Goal: Task Accomplishment & Management: Manage account settings

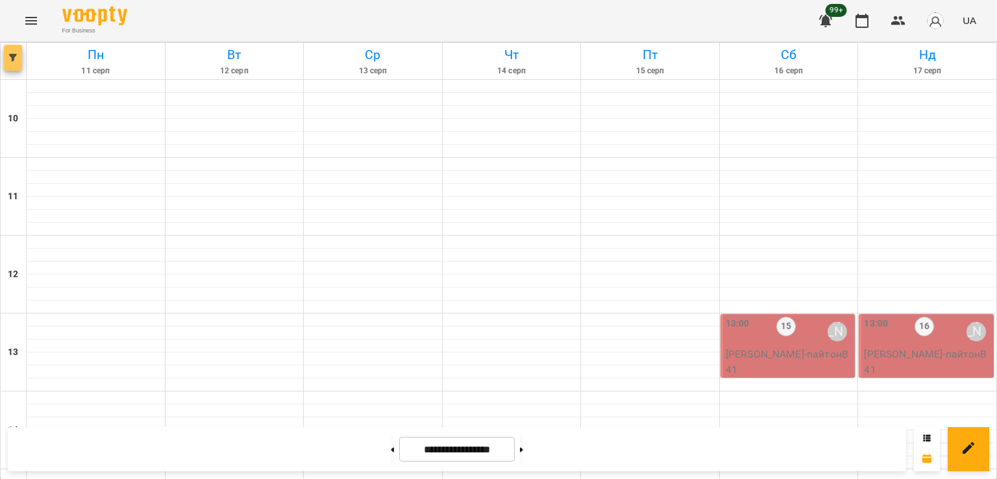
click at [8, 56] on span "button" at bounding box center [13, 58] width 18 height 8
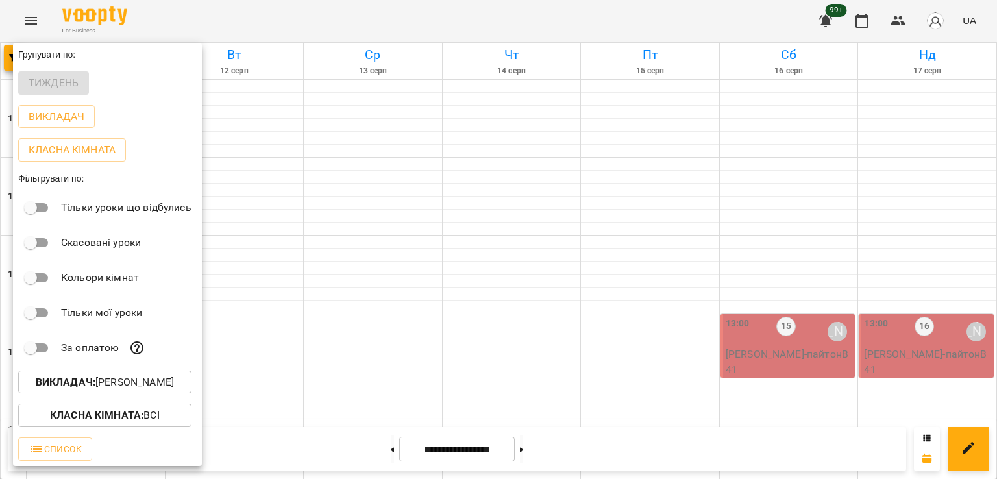
click at [145, 380] on p "Викладач : Володимир Ярошинський" at bounding box center [105, 383] width 138 height 16
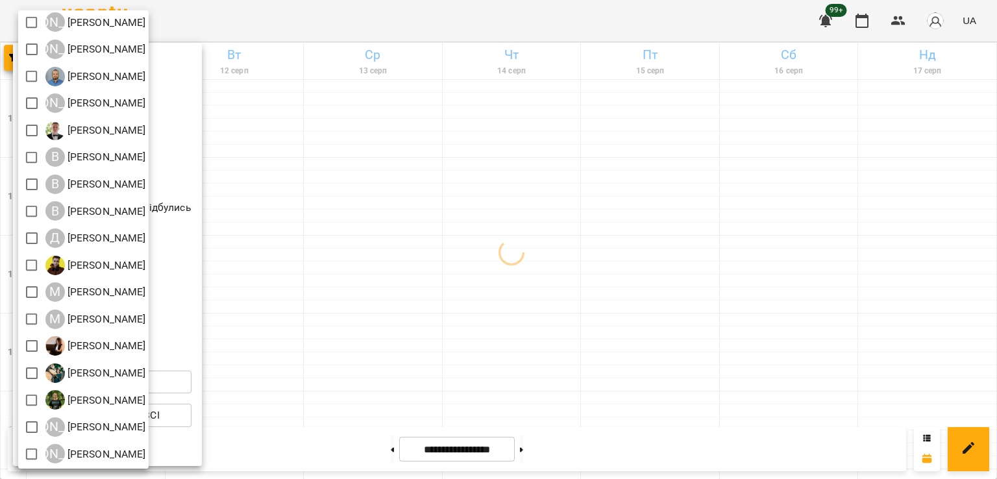
scroll to position [84, 0]
click at [516, 259] on div at bounding box center [498, 239] width 997 height 479
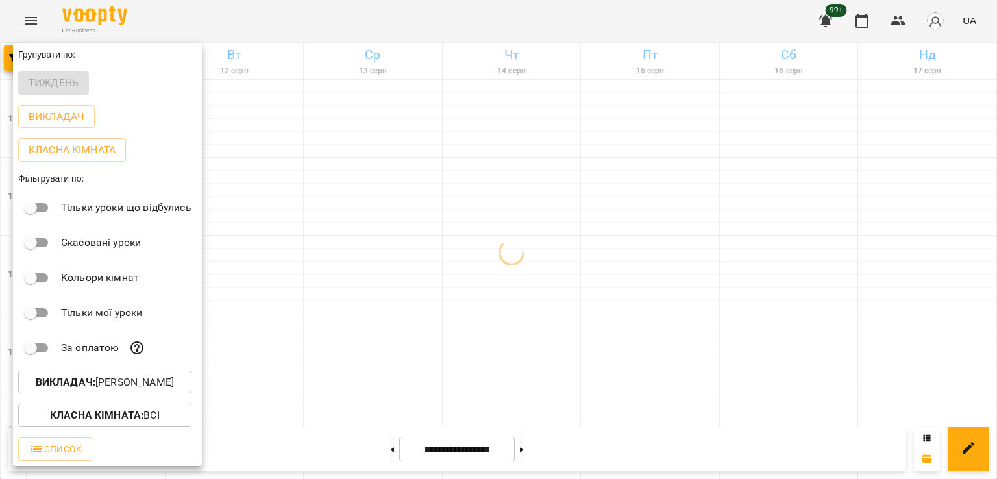
click at [462, 271] on div at bounding box center [498, 239] width 997 height 479
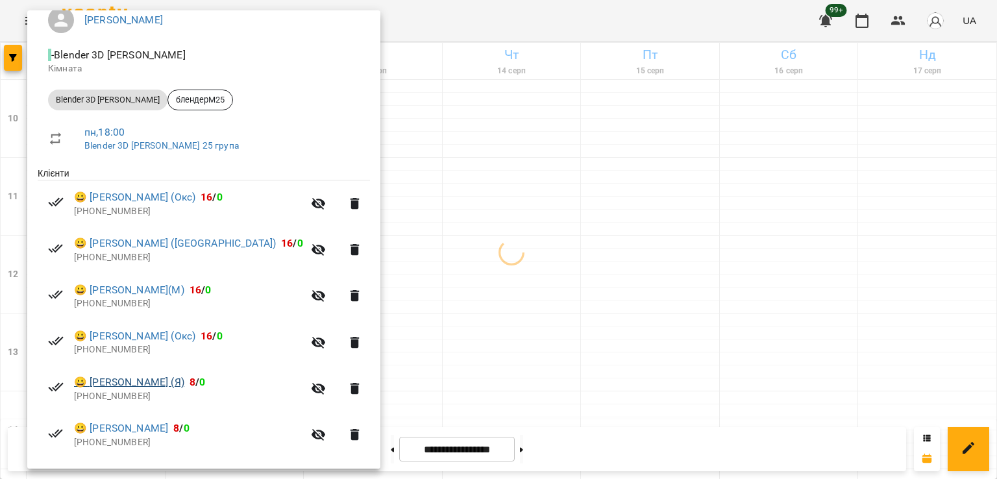
scroll to position [296, 0]
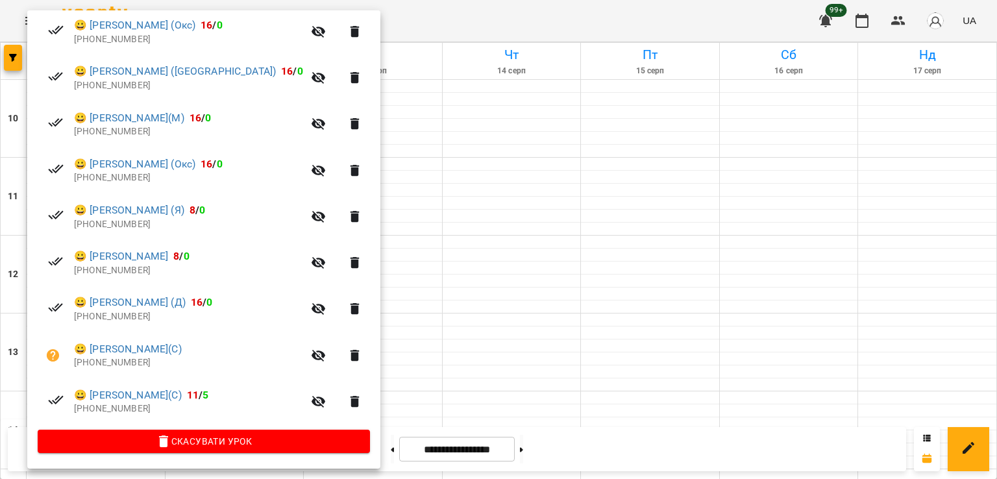
click at [397, 288] on div at bounding box center [498, 239] width 997 height 479
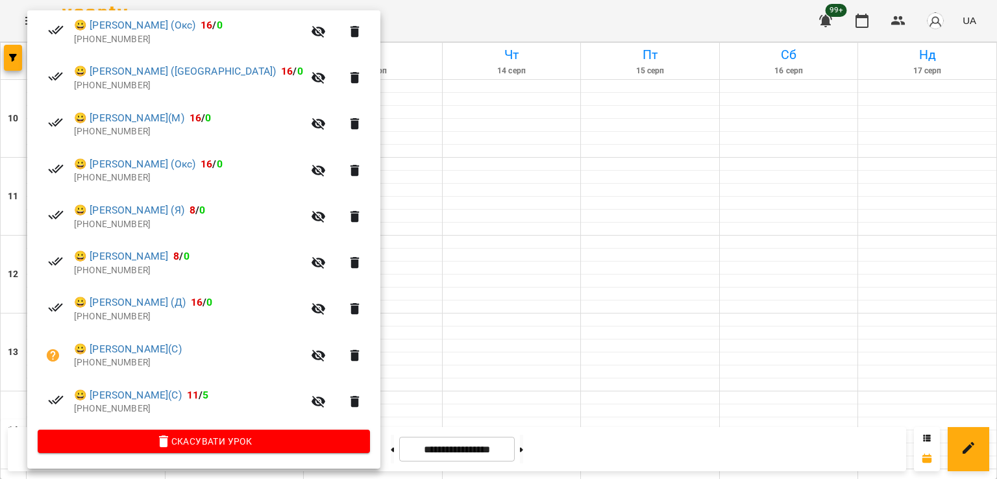
click at [392, 294] on div at bounding box center [498, 239] width 997 height 479
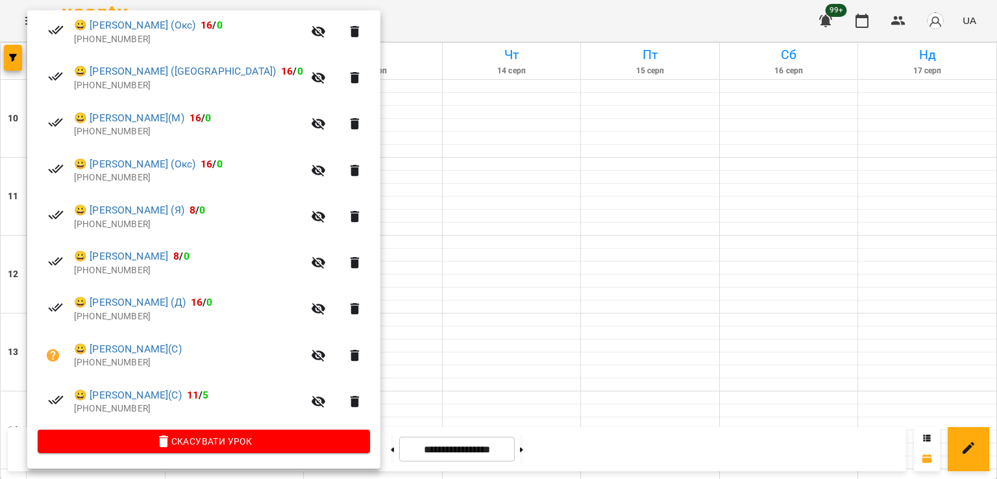
click at [393, 312] on div at bounding box center [498, 239] width 997 height 479
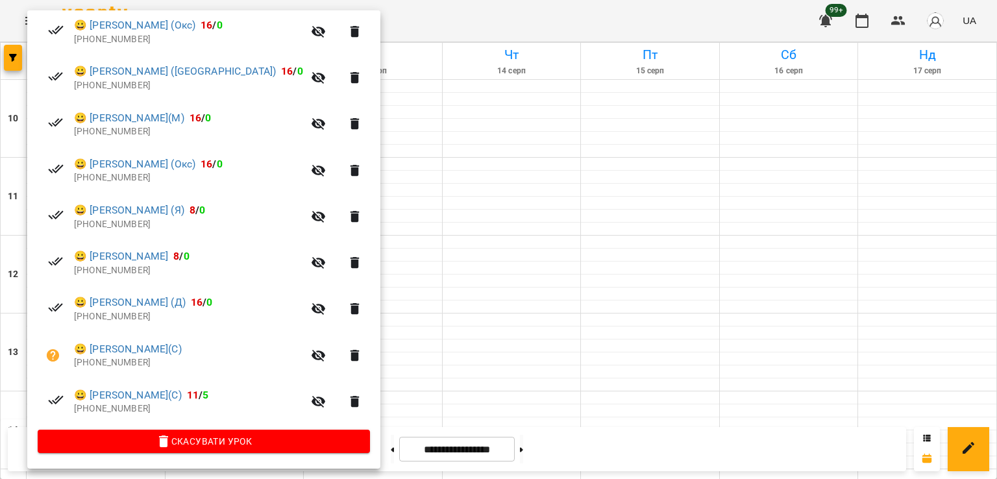
click at [422, 260] on div at bounding box center [498, 239] width 997 height 479
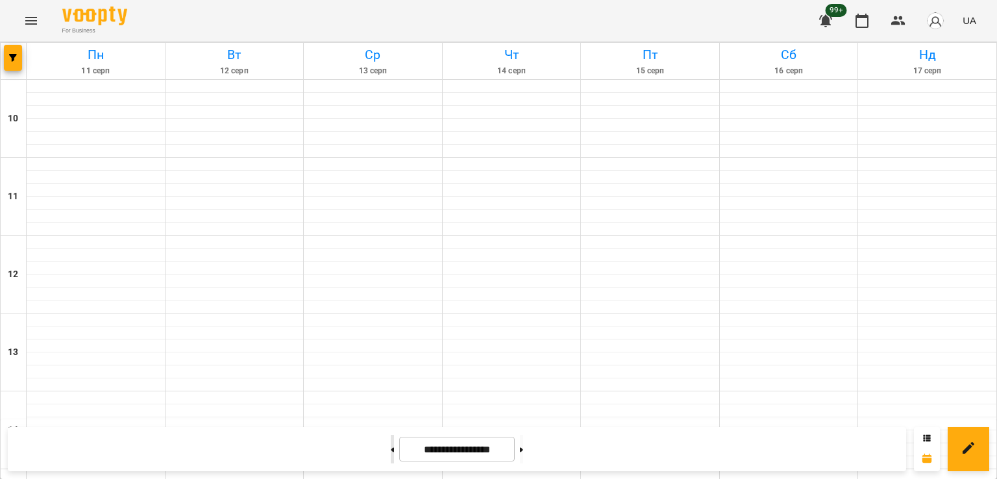
click at [392, 449] on icon at bounding box center [393, 449] width 3 height 5
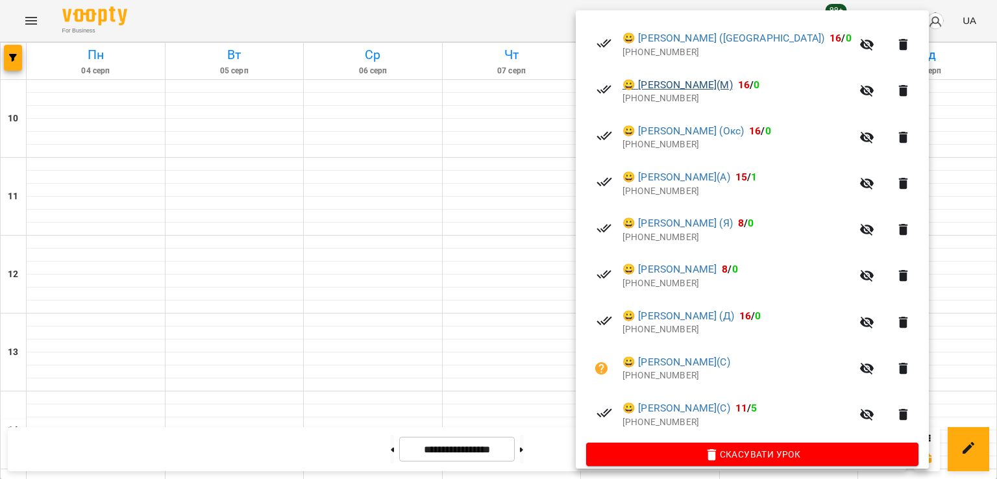
scroll to position [342, 0]
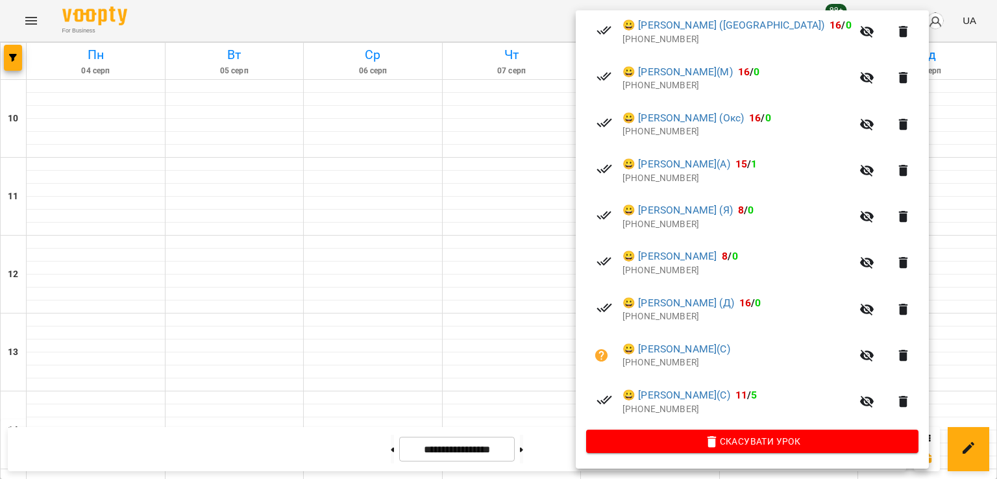
click at [439, 245] on div at bounding box center [498, 239] width 997 height 479
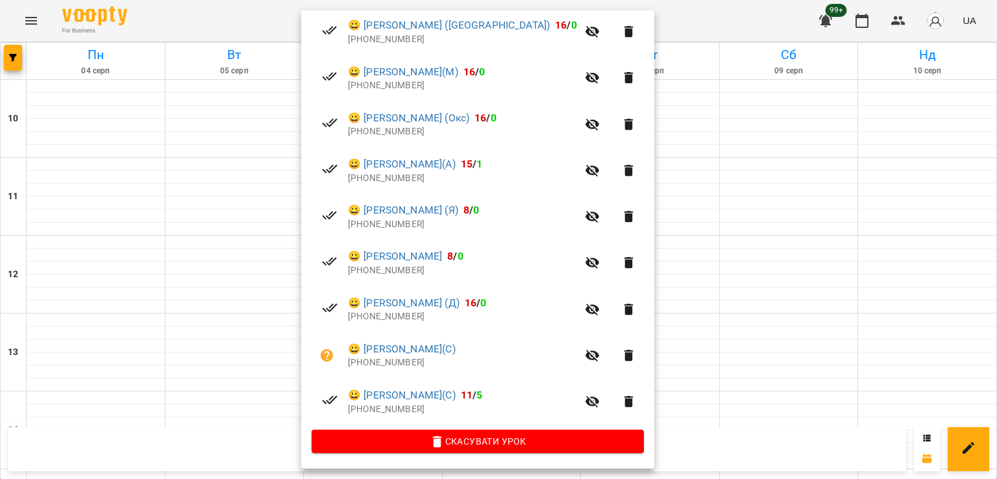
click at [156, 232] on div at bounding box center [498, 239] width 997 height 479
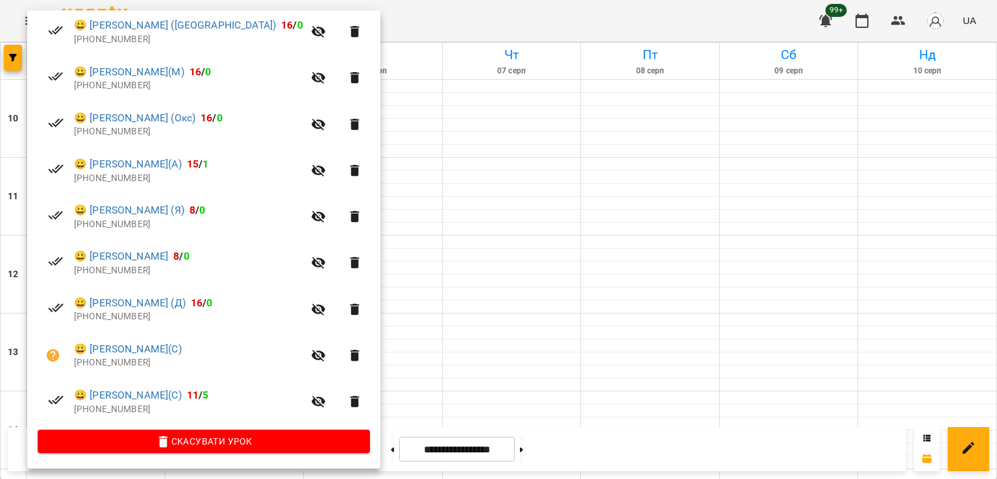
click at [451, 250] on div at bounding box center [498, 239] width 997 height 479
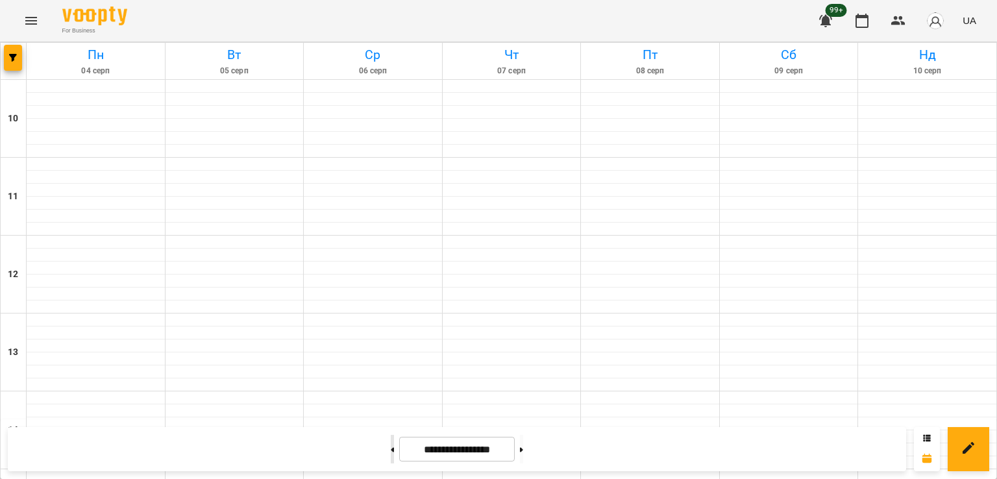
click at [391, 453] on button at bounding box center [392, 449] width 3 height 29
click at [391, 451] on button at bounding box center [392, 449] width 3 height 29
click at [523, 451] on button at bounding box center [521, 449] width 3 height 29
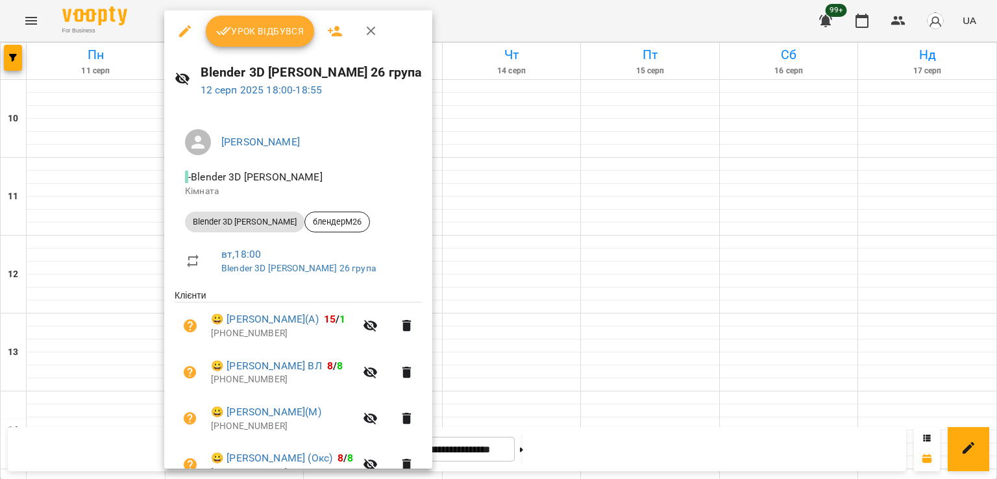
click at [92, 240] on div at bounding box center [498, 239] width 997 height 479
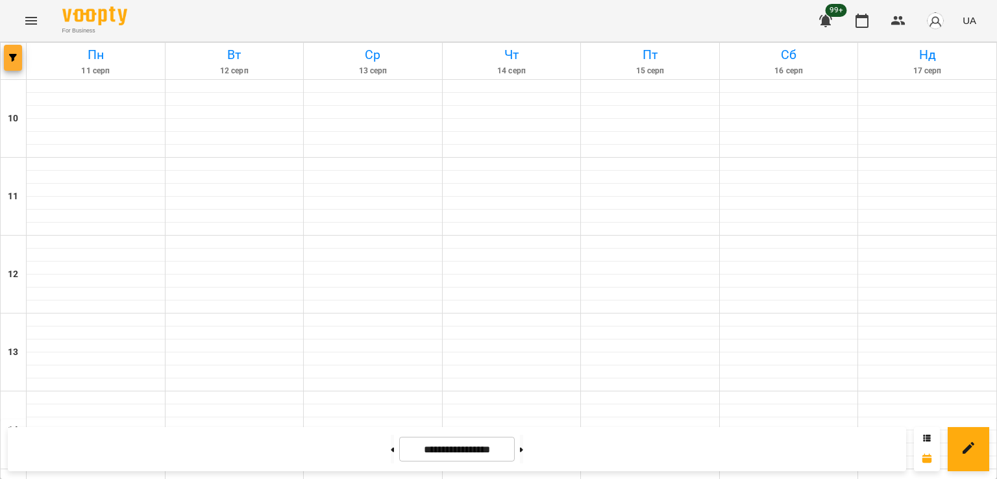
click at [8, 51] on button "button" at bounding box center [13, 58] width 18 height 26
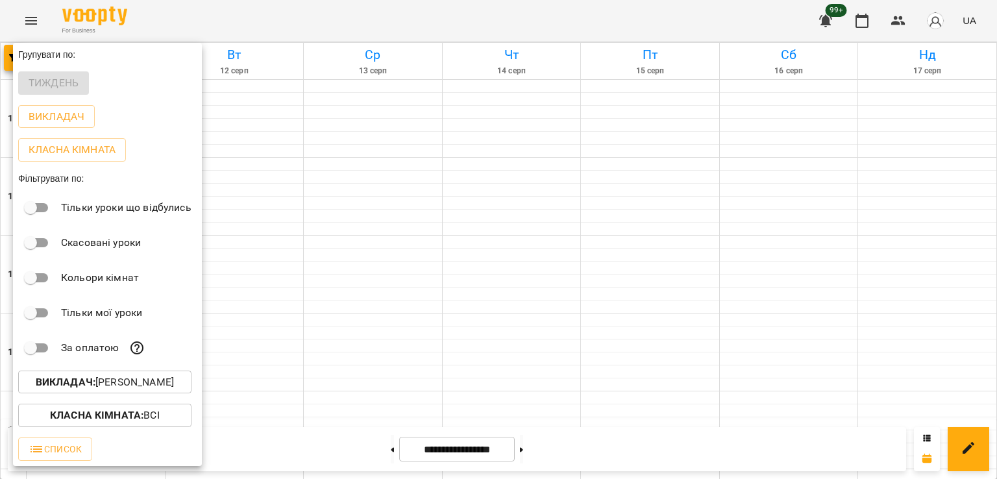
click at [112, 390] on p "Викладач : Микита Пономарьов" at bounding box center [105, 383] width 138 height 16
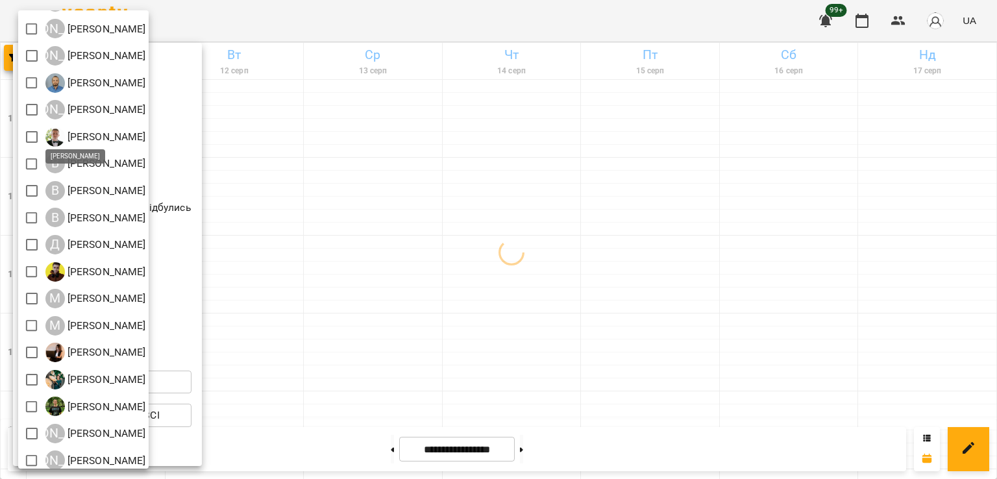
scroll to position [84, 0]
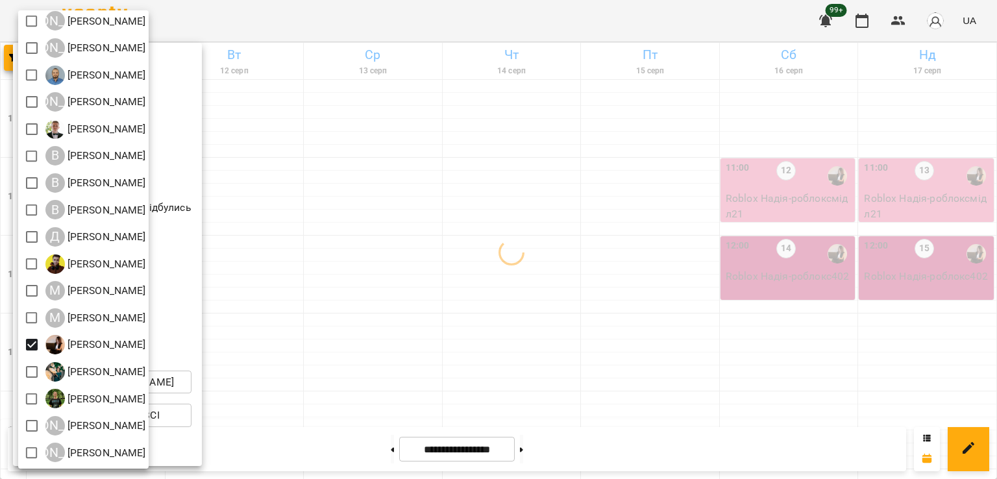
drag, startPoint x: 696, startPoint y: 318, endPoint x: 683, endPoint y: 305, distance: 18.8
click at [697, 318] on div at bounding box center [498, 239] width 997 height 479
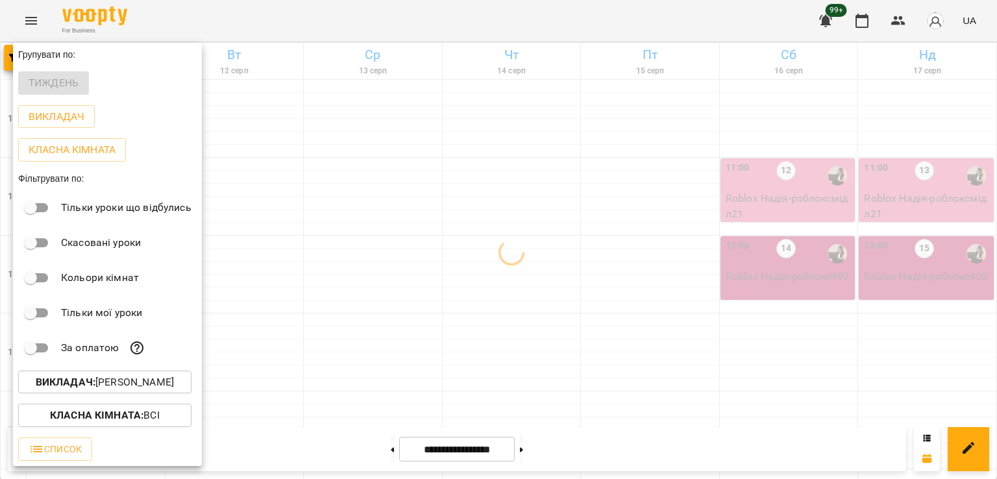
click at [445, 341] on div at bounding box center [498, 239] width 997 height 479
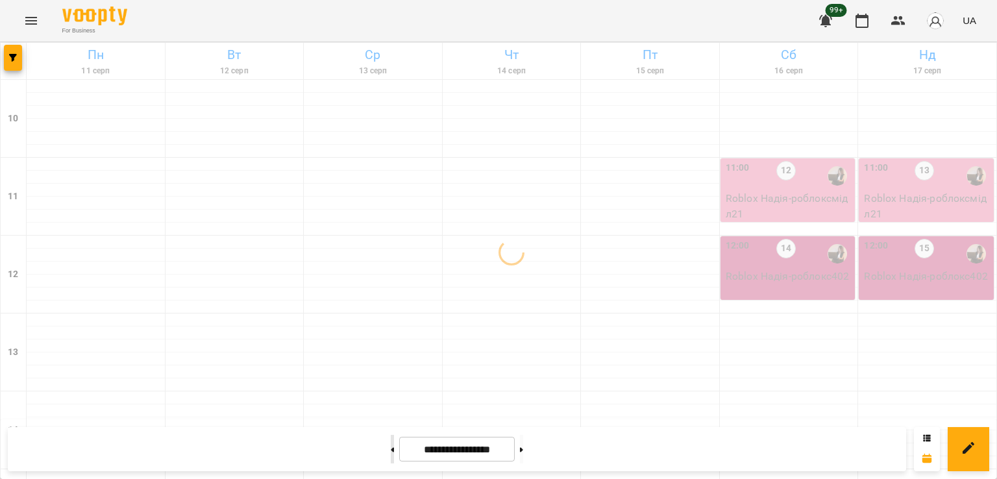
click at [391, 442] on button at bounding box center [392, 449] width 3 height 29
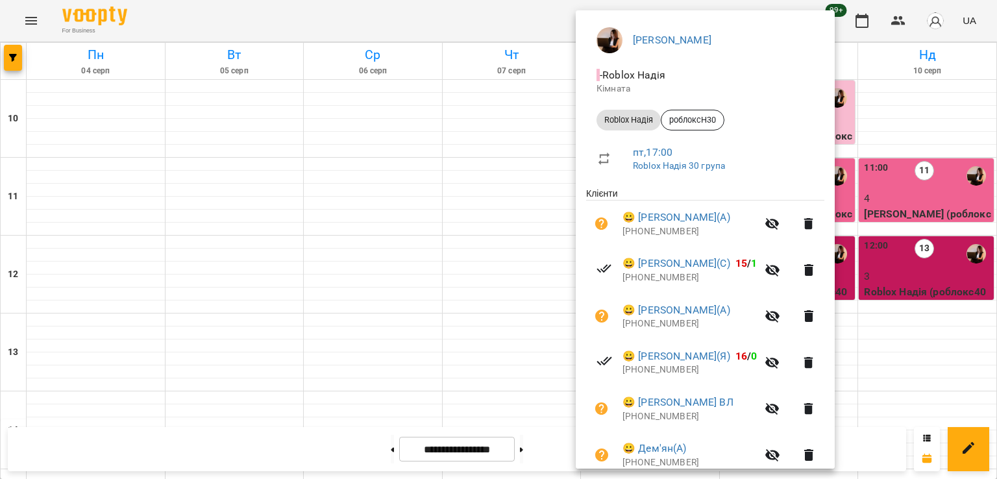
scroll to position [203, 0]
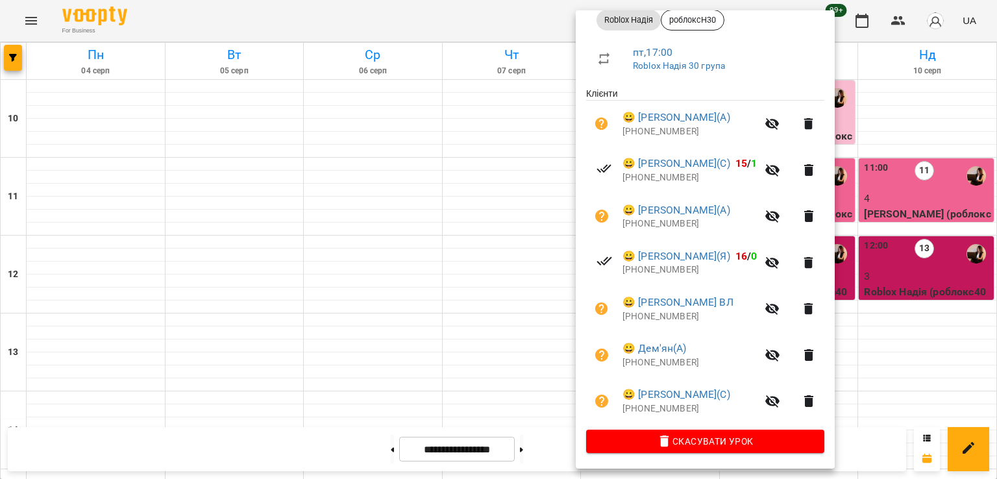
click at [443, 263] on div at bounding box center [498, 239] width 997 height 479
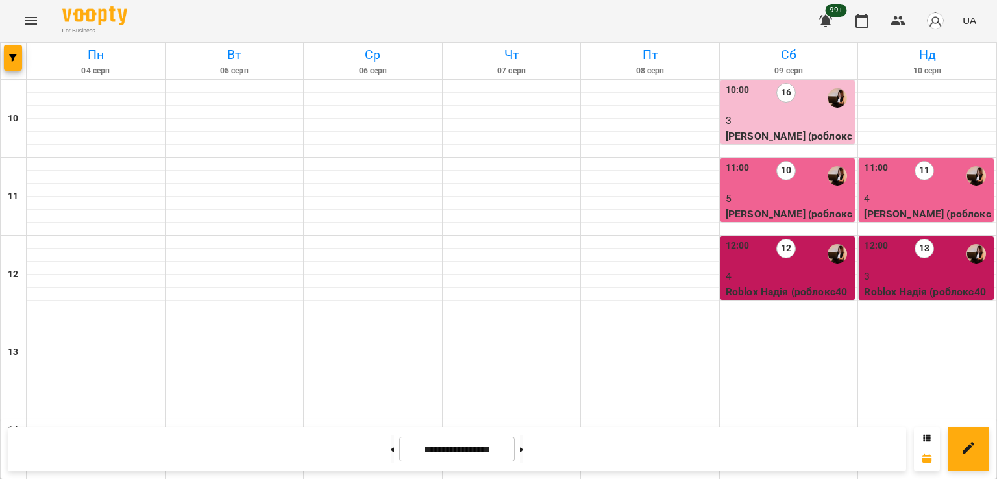
click at [29, 15] on button "Menu" at bounding box center [31, 20] width 31 height 31
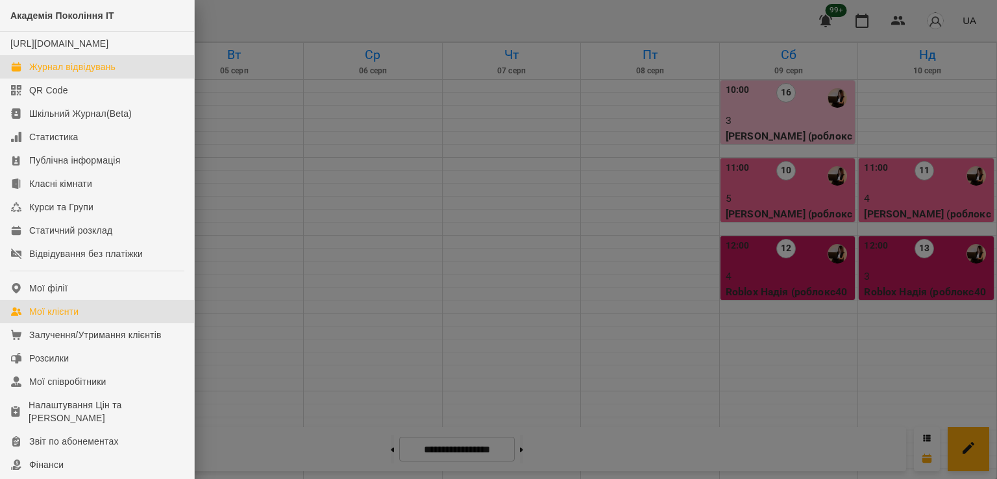
click at [76, 318] on div "Мої клієнти" at bounding box center [53, 311] width 49 height 13
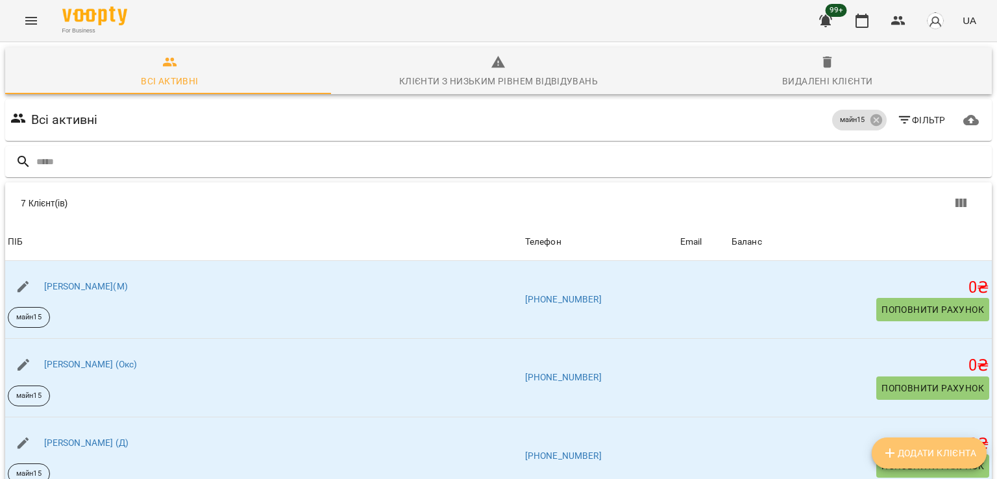
click at [921, 457] on span "Додати клієнта" at bounding box center [930, 453] width 94 height 16
select select "**"
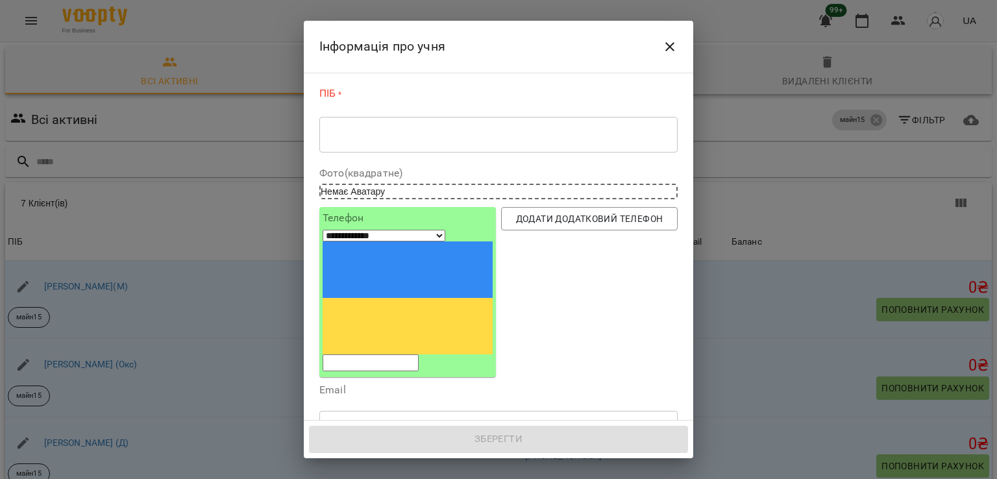
click at [395, 355] on input "tel" at bounding box center [371, 363] width 96 height 17
paste input "**********"
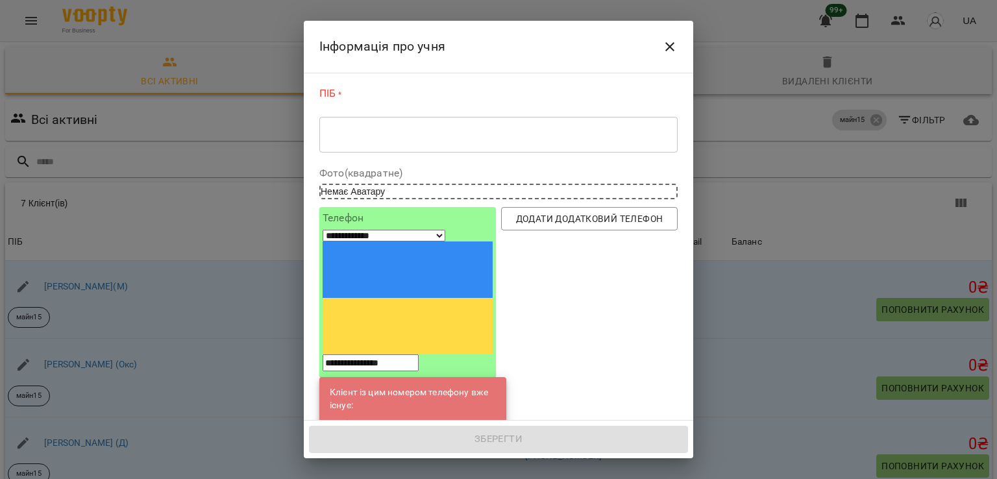
type input "**********"
click at [407, 412] on li "Софія Вапірова(С)" at bounding box center [413, 425] width 166 height 26
click at [410, 418] on link "Софія Вапірова(С)" at bounding box center [418, 424] width 82 height 13
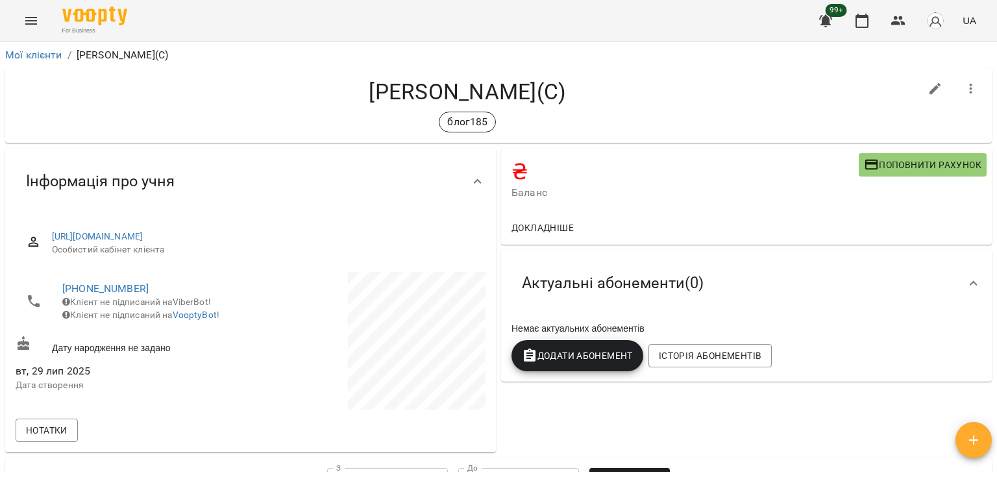
click at [920, 93] on button "button" at bounding box center [935, 88] width 31 height 31
select select "**"
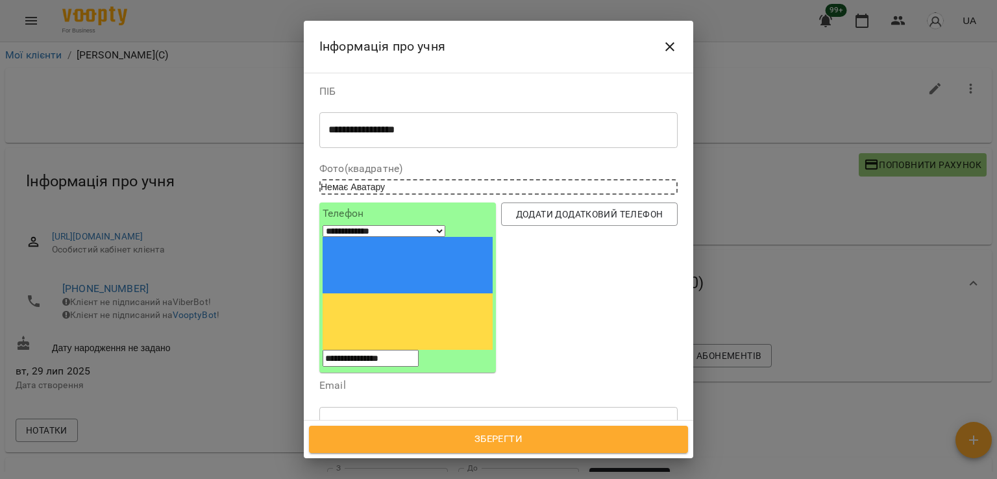
click at [375, 479] on div at bounding box center [368, 486] width 14 height 15
click at [447, 438] on span "Зберегти" at bounding box center [498, 439] width 351 height 17
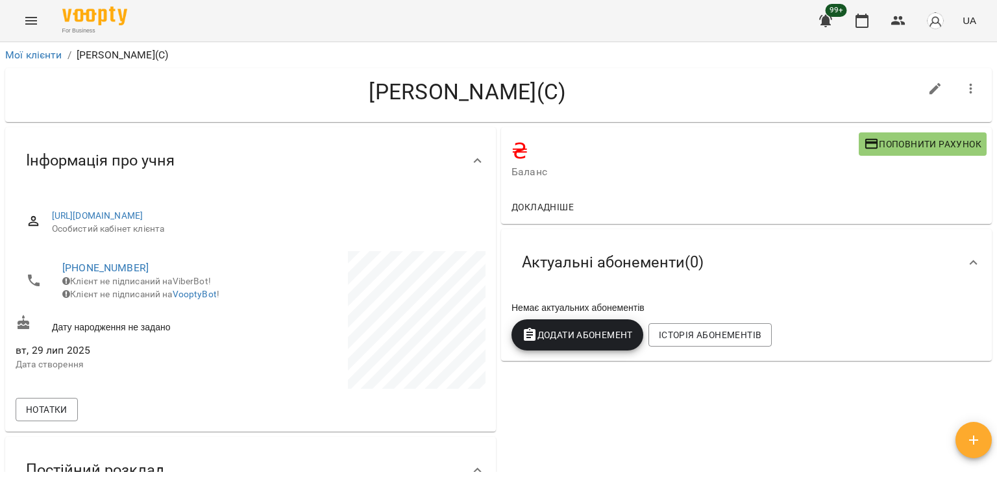
click at [36, 15] on icon "Menu" at bounding box center [31, 21] width 16 height 16
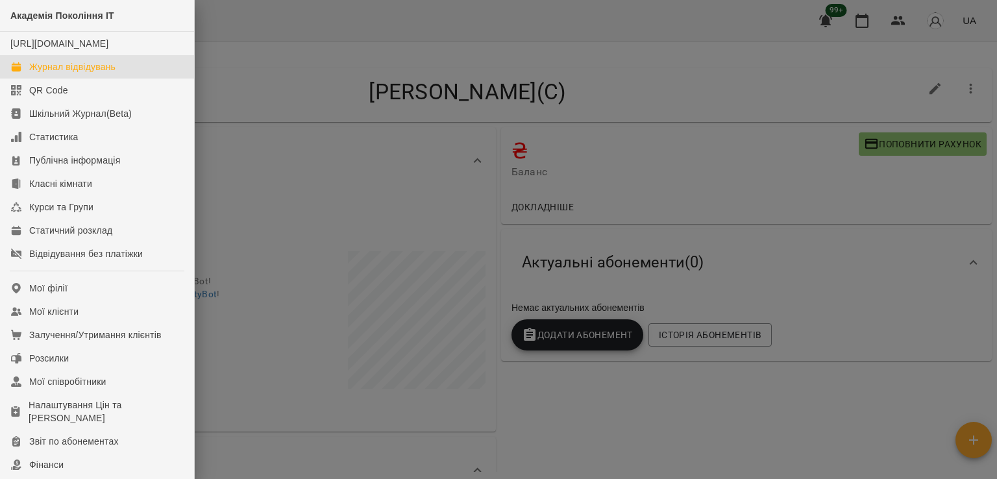
click at [112, 73] on div "Журнал відвідувань" at bounding box center [72, 66] width 86 height 13
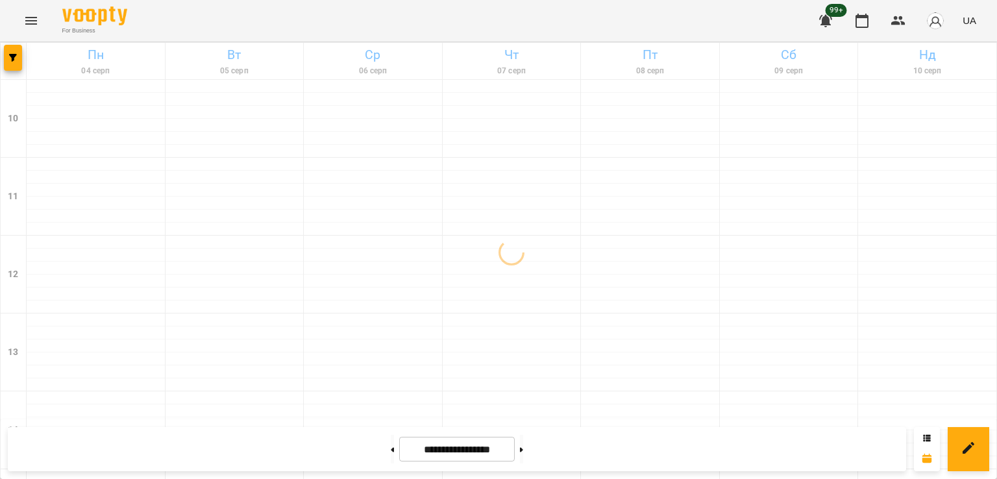
scroll to position [672, 0]
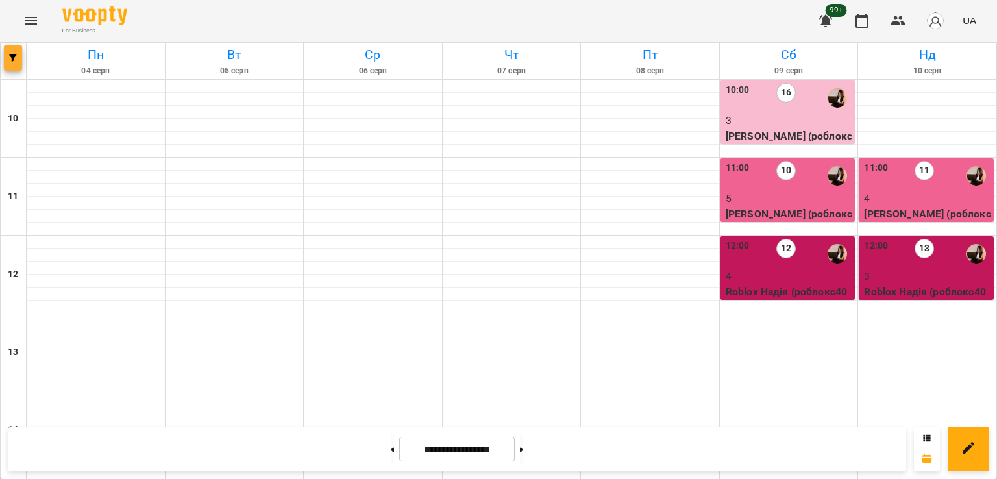
click at [21, 53] on button "button" at bounding box center [13, 58] width 18 height 26
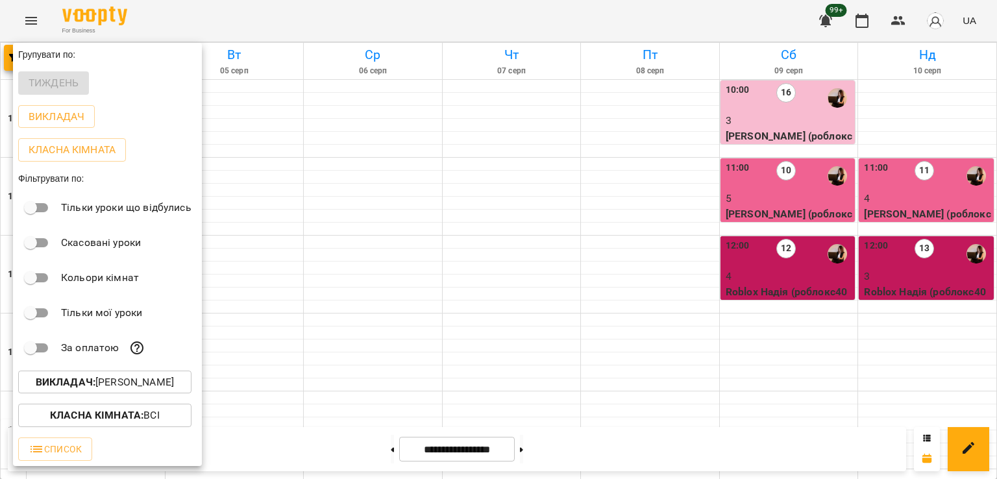
click at [131, 384] on p "Викладач : Надія Шрай" at bounding box center [105, 383] width 138 height 16
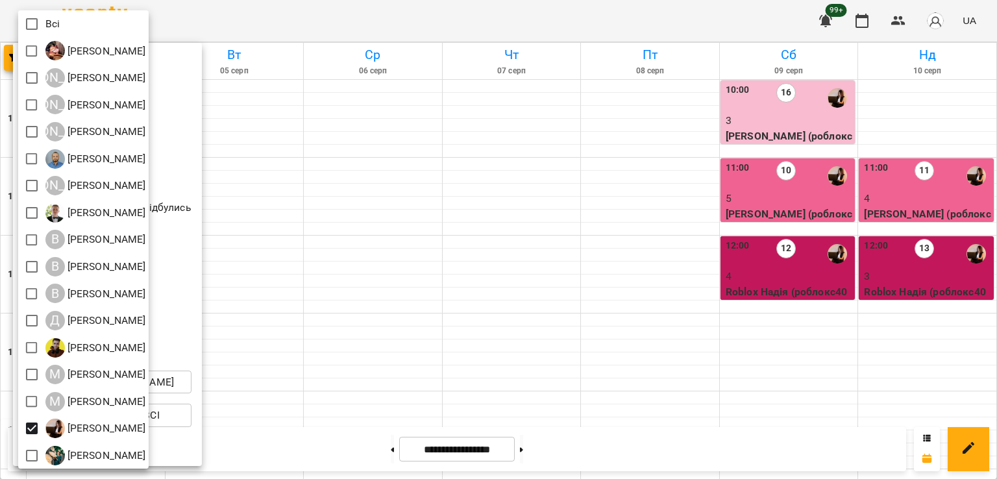
click at [26, 11] on div "Всі" at bounding box center [83, 23] width 131 height 27
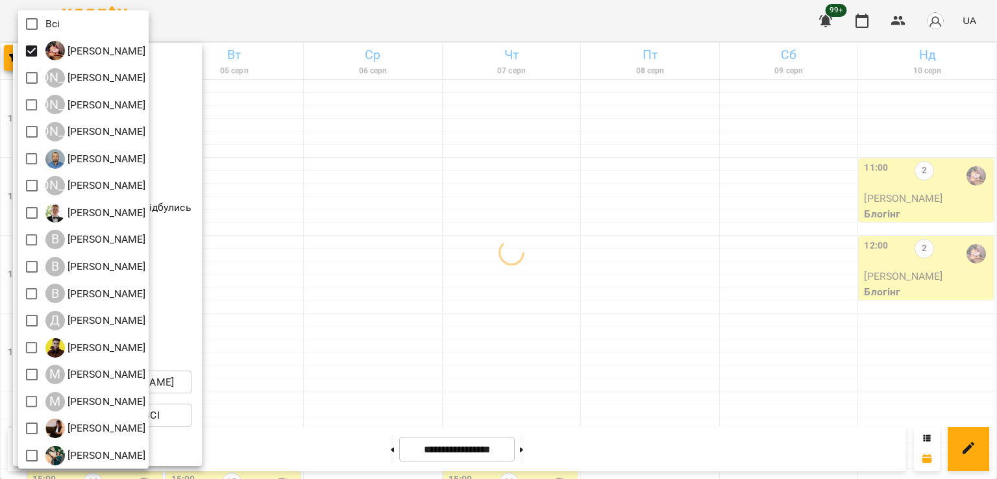
click at [520, 245] on div at bounding box center [498, 239] width 997 height 479
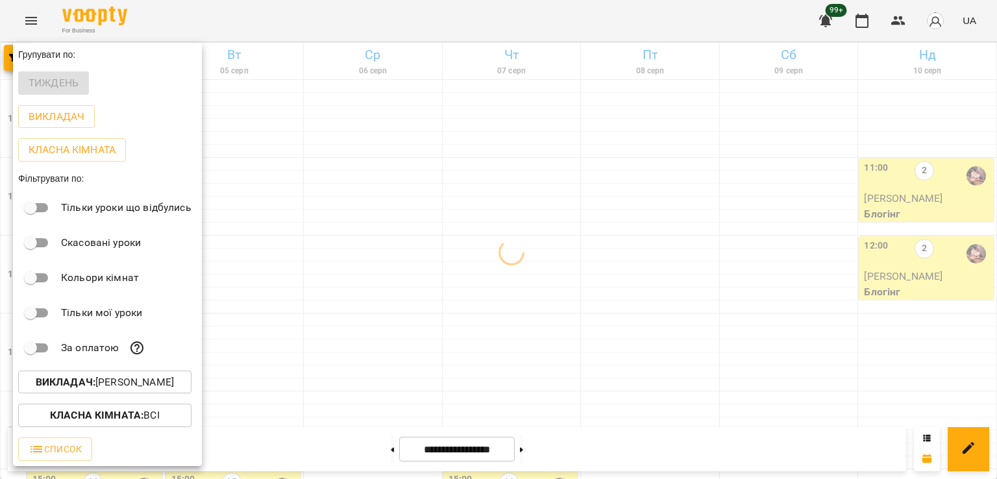
click at [534, 448] on div at bounding box center [498, 239] width 997 height 479
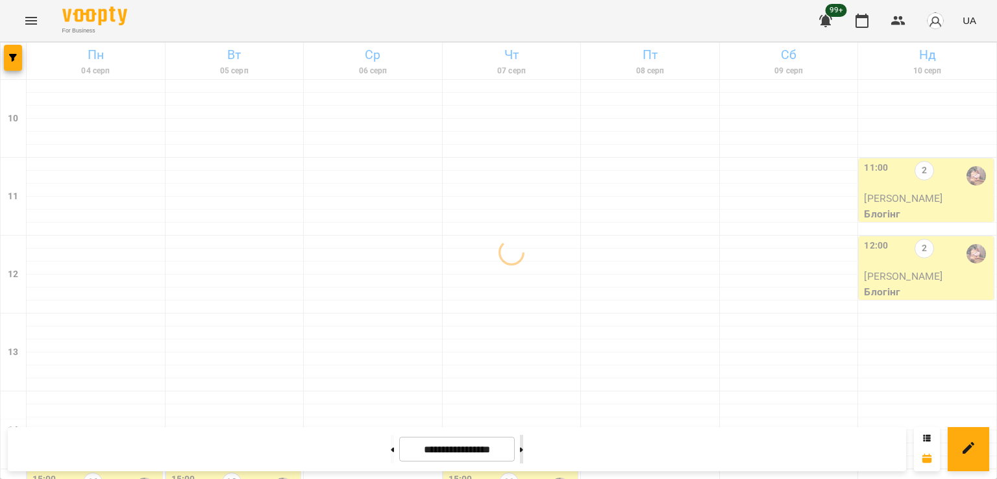
click at [523, 447] on icon at bounding box center [521, 449] width 3 height 5
type input "**********"
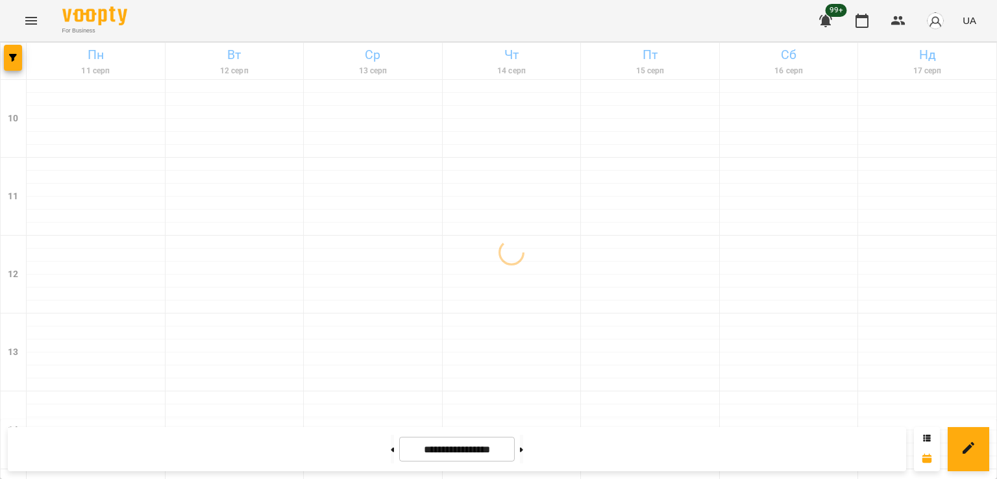
scroll to position [347, 0]
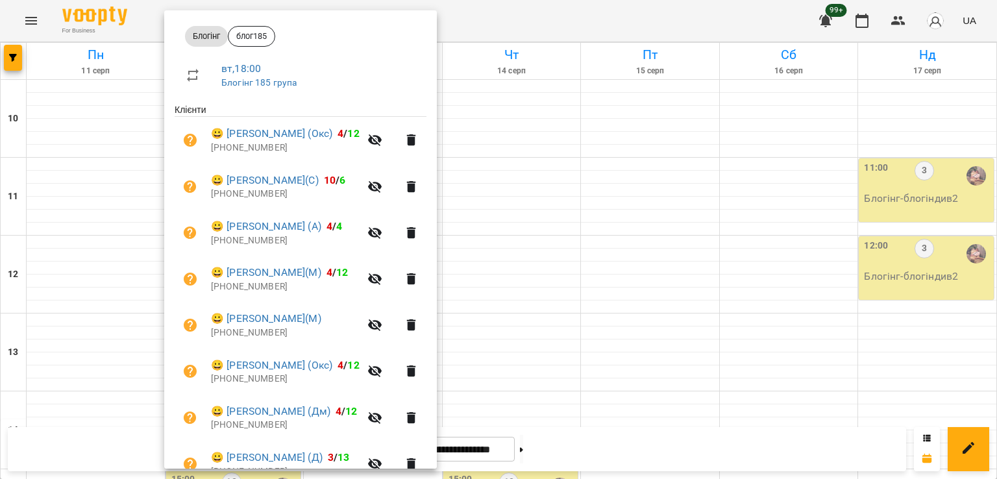
scroll to position [166, 0]
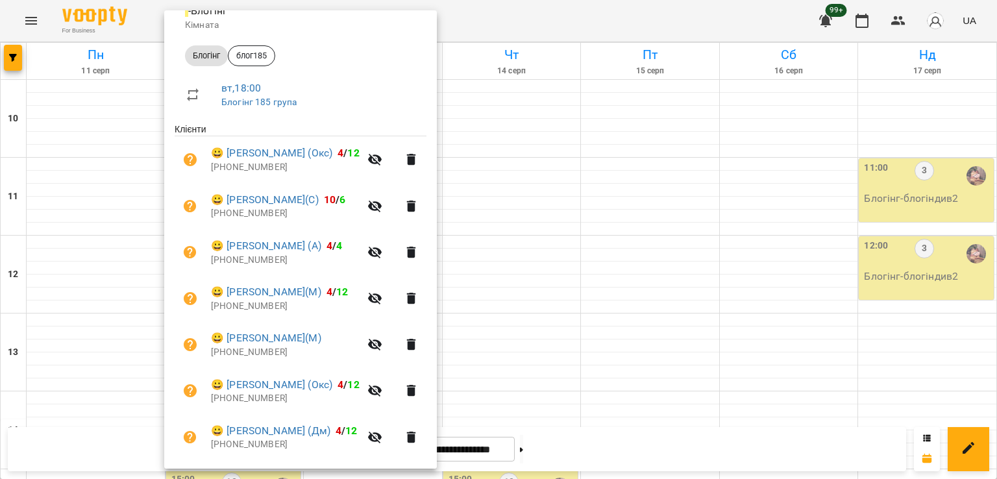
drag, startPoint x: 107, startPoint y: 231, endPoint x: 51, endPoint y: 99, distance: 143.8
click at [107, 231] on div at bounding box center [498, 239] width 997 height 479
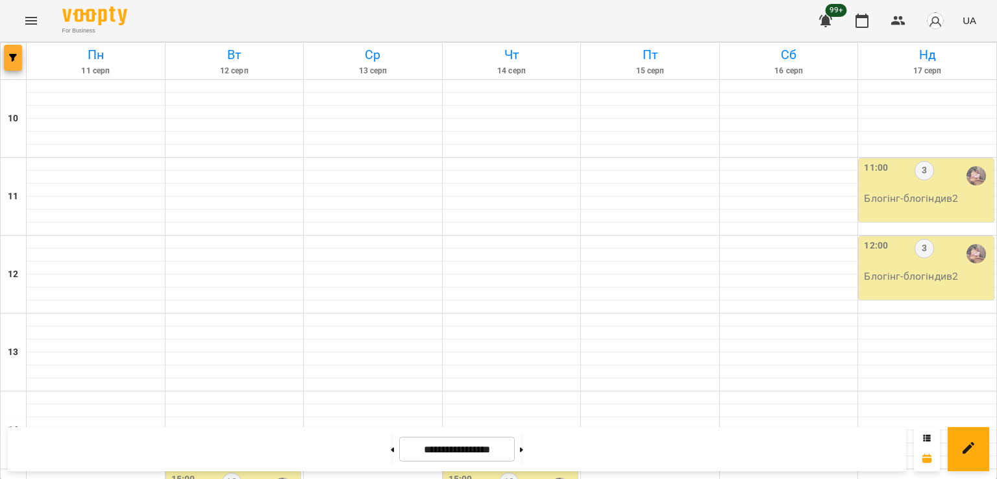
click at [4, 58] on span "button" at bounding box center [13, 58] width 18 height 8
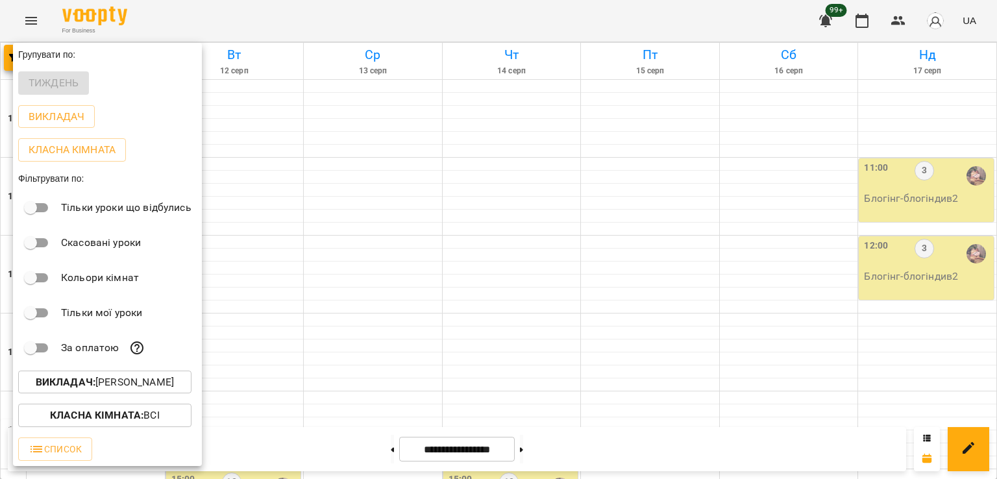
click at [135, 381] on p "Викладач : Ілля Петруша" at bounding box center [105, 383] width 138 height 16
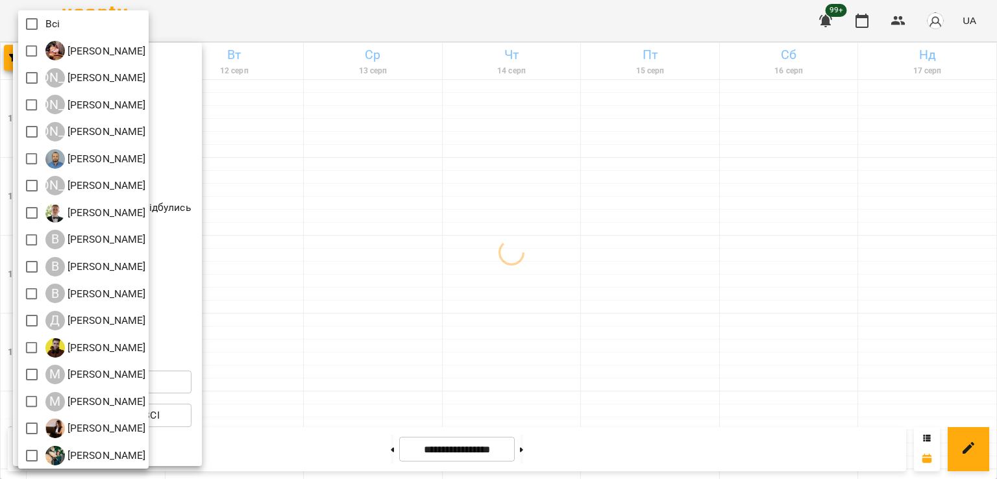
scroll to position [84, 0]
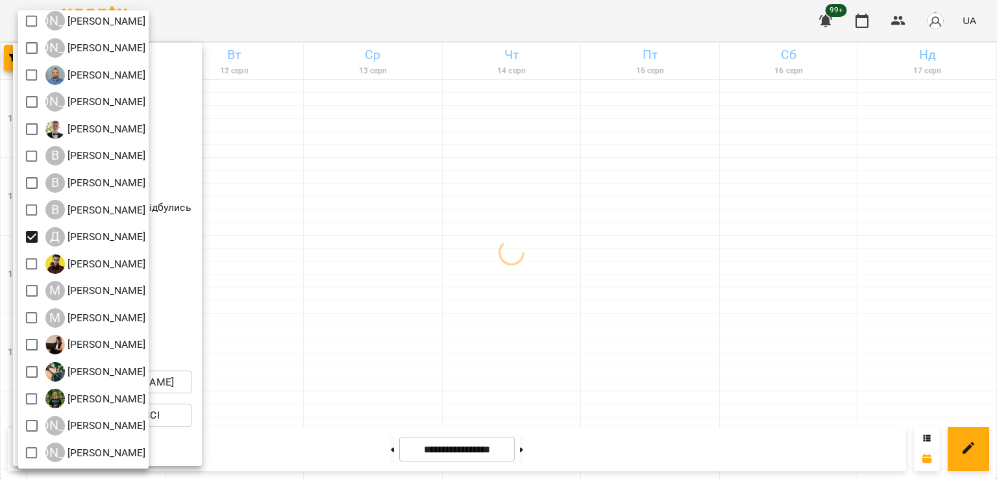
click at [419, 251] on div at bounding box center [498, 239] width 997 height 479
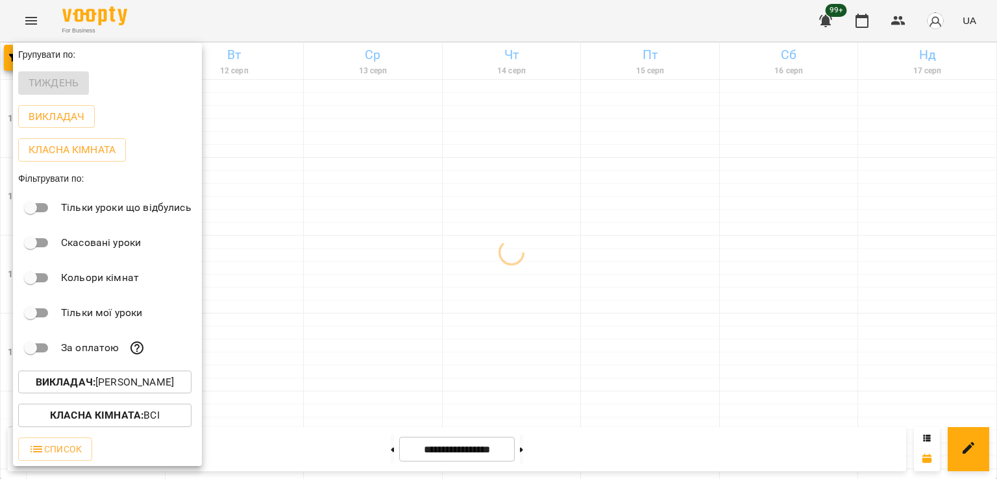
click at [362, 271] on div at bounding box center [498, 239] width 997 height 479
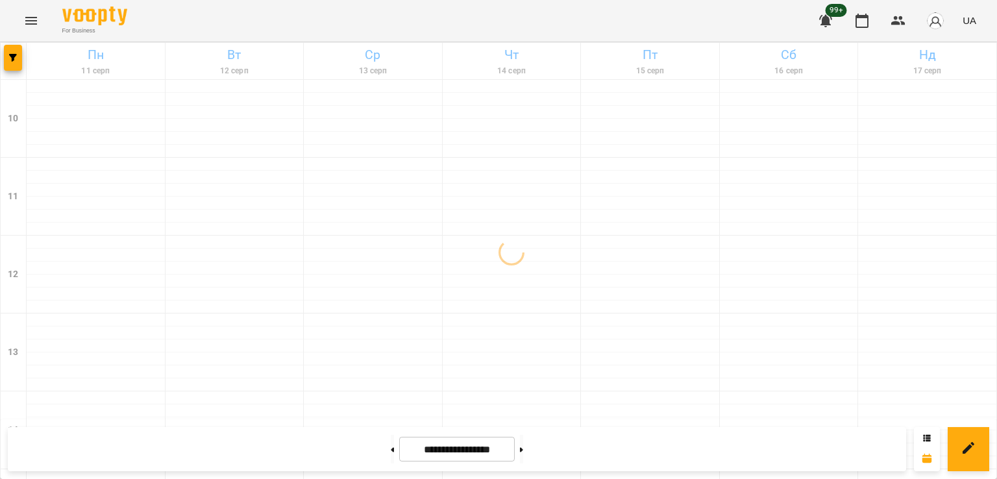
scroll to position [672, 0]
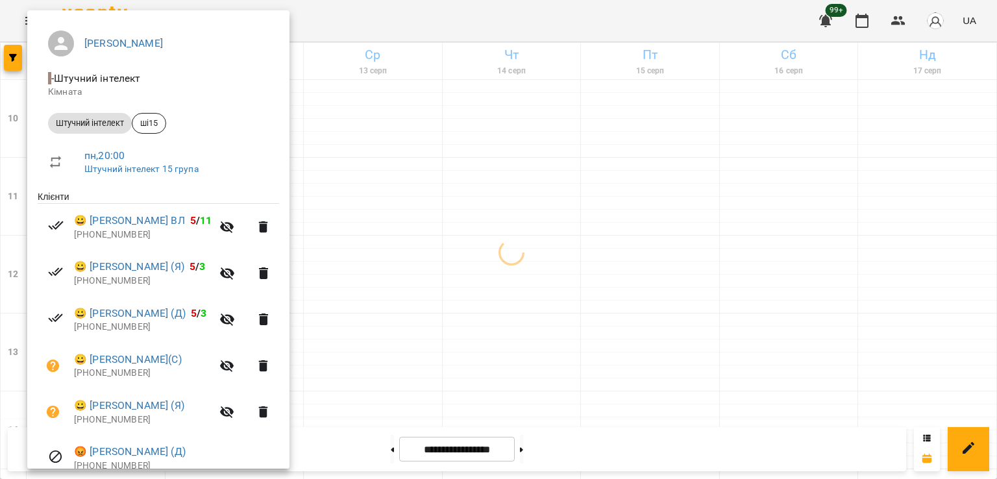
scroll to position [0, 0]
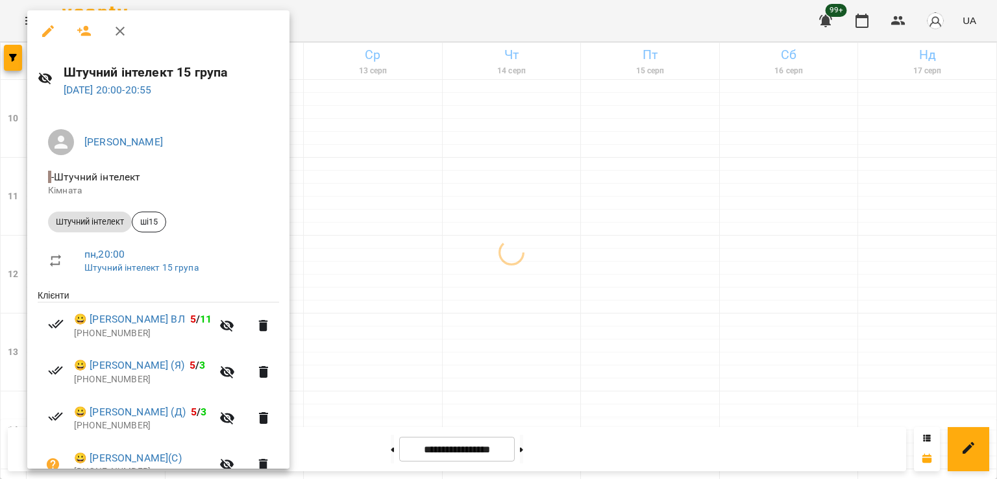
click at [379, 250] on div at bounding box center [498, 239] width 997 height 479
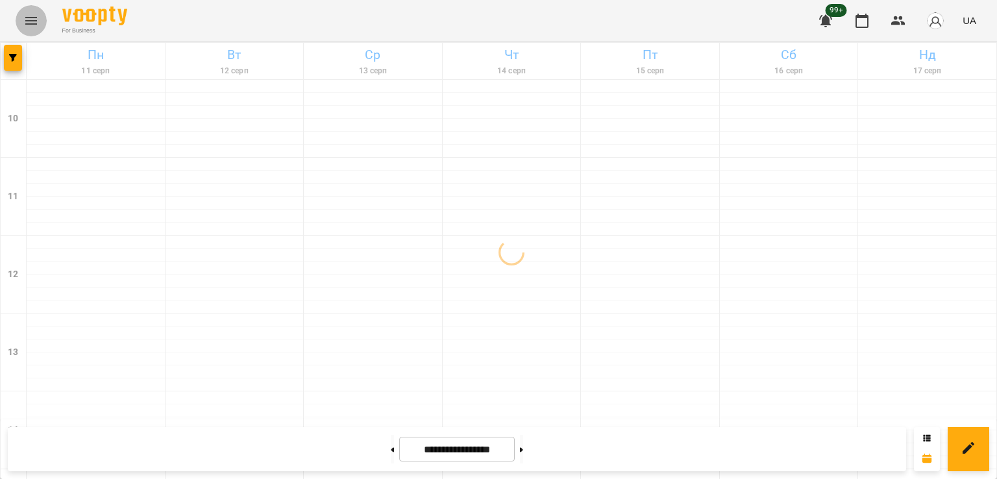
click at [32, 18] on icon "Menu" at bounding box center [31, 21] width 16 height 16
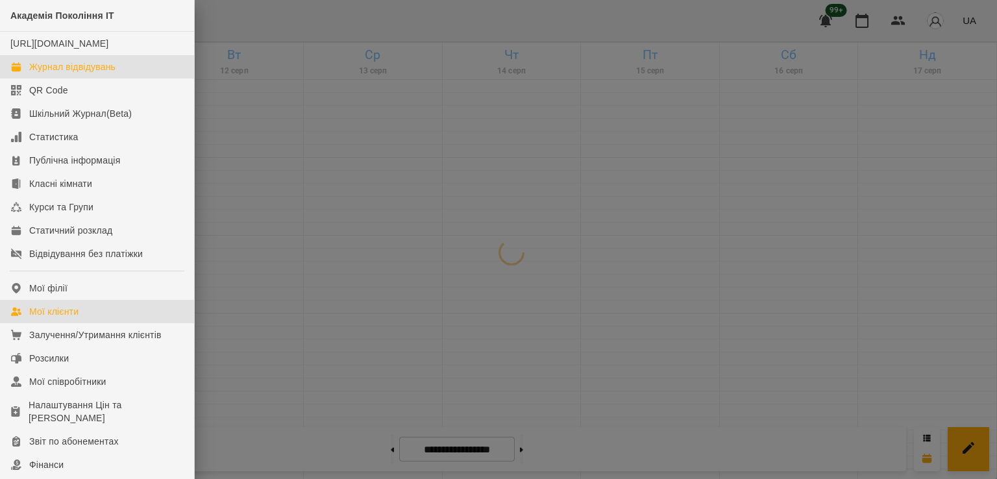
click at [86, 323] on link "Мої клієнти" at bounding box center [97, 311] width 194 height 23
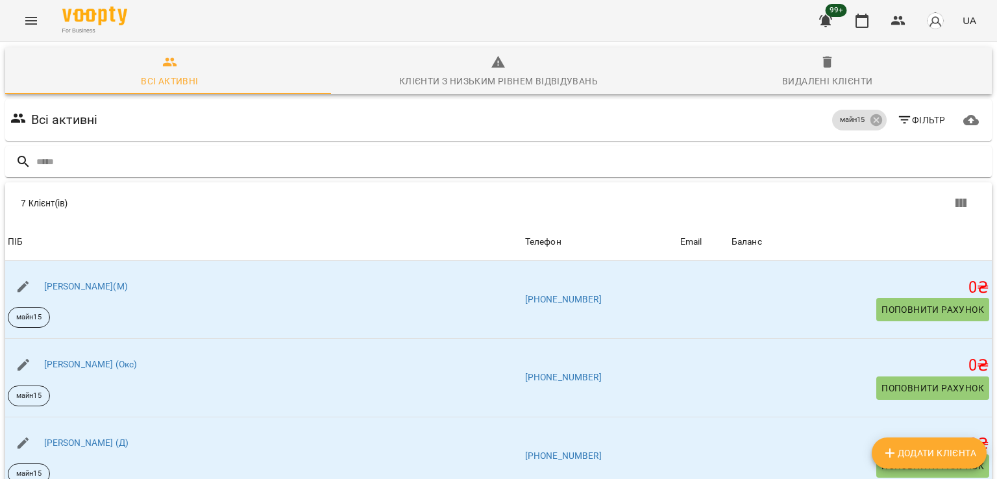
click at [894, 454] on icon "Додати клієнта" at bounding box center [891, 453] width 16 height 16
select select "**"
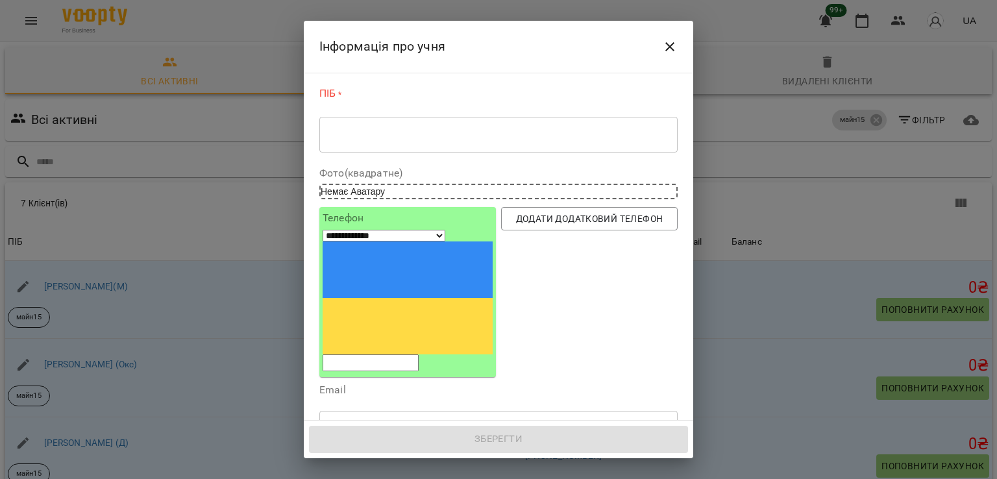
click at [425, 252] on div "**********" at bounding box center [408, 292] width 170 height 158
click at [409, 355] on input "tel" at bounding box center [371, 363] width 96 height 17
paste input "**********"
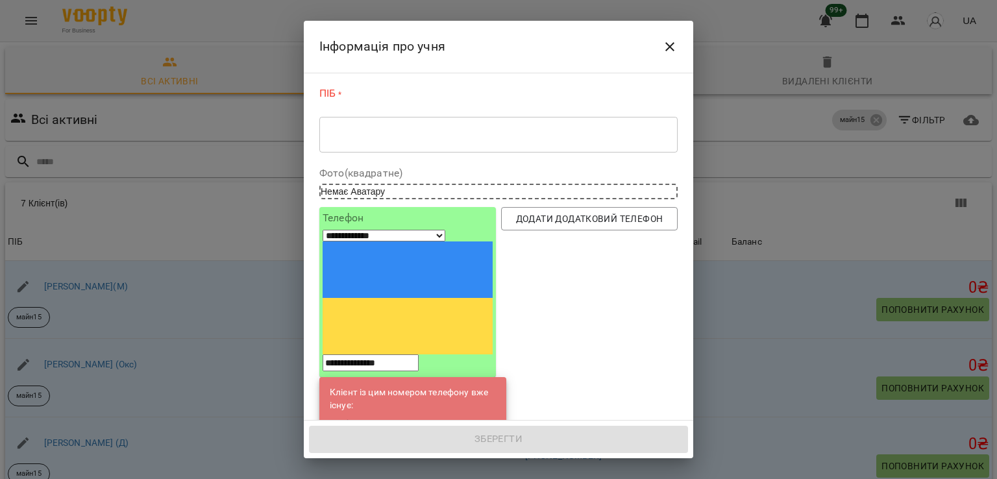
type input "**********"
click at [417, 418] on link "[PERSON_NAME](С)" at bounding box center [418, 424] width 82 height 13
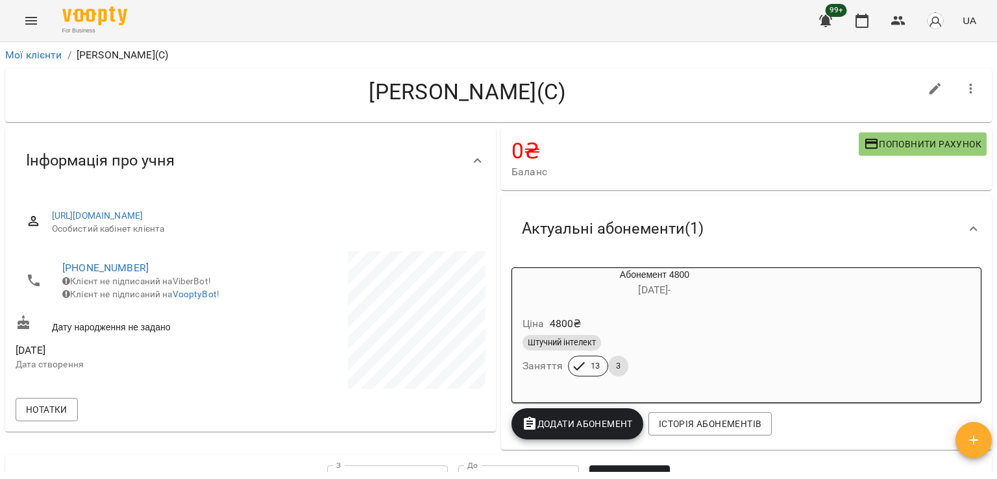
click at [928, 93] on icon "button" at bounding box center [936, 89] width 16 height 16
select select "**"
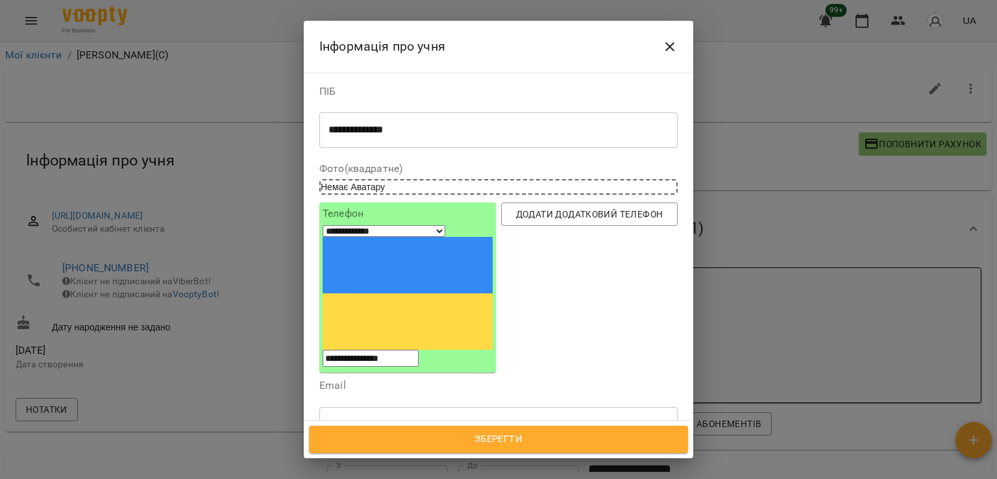
click at [404, 479] on div "Надрукуйте або оберіть..." at bounding box center [381, 485] width 108 height 13
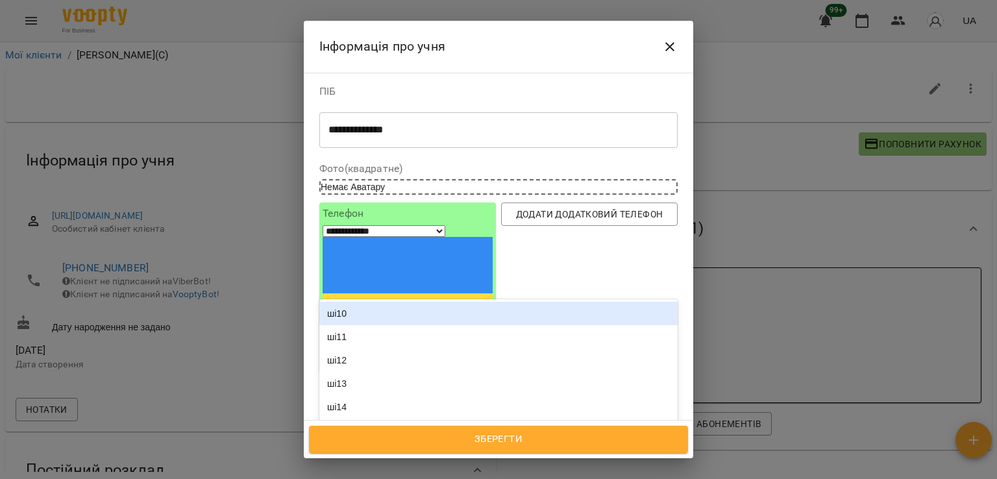
type input "****"
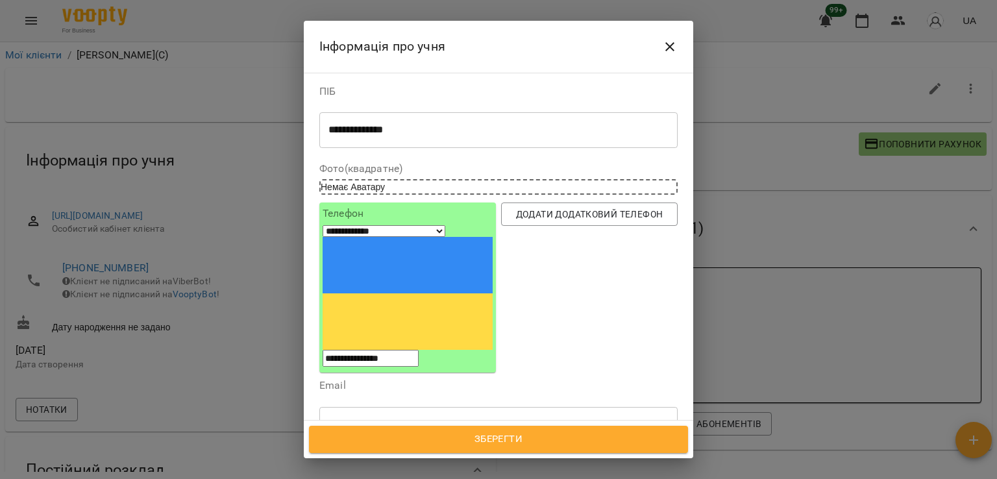
click at [390, 442] on div "ші15" at bounding box center [499, 453] width 358 height 23
click at [496, 442] on span "Зберегти" at bounding box center [498, 439] width 351 height 17
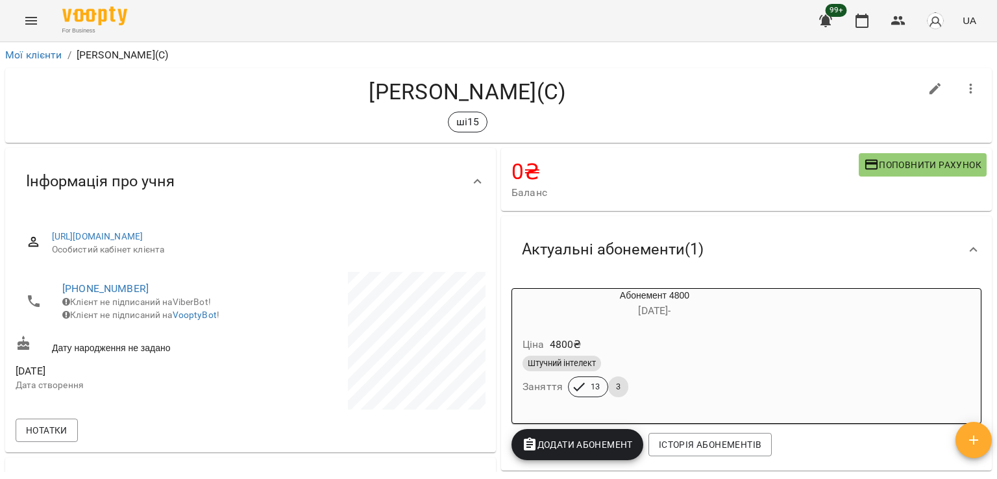
drag, startPoint x: 6, startPoint y: 13, endPoint x: 18, endPoint y: 17, distance: 12.9
click at [10, 13] on div "For Business 99+ UA" at bounding box center [498, 21] width 997 height 42
click at [25, 19] on icon "Menu" at bounding box center [31, 21] width 16 height 16
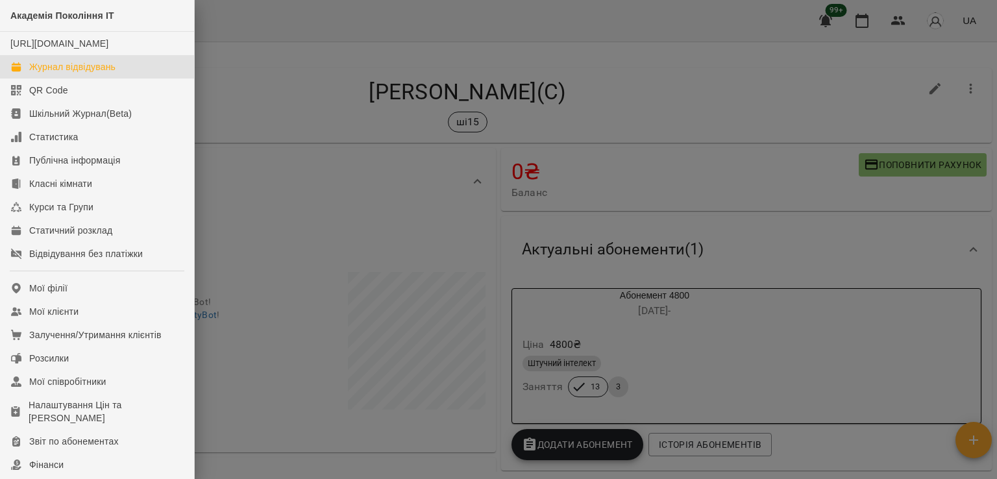
click at [101, 73] on div "Журнал відвідувань" at bounding box center [72, 66] width 86 height 13
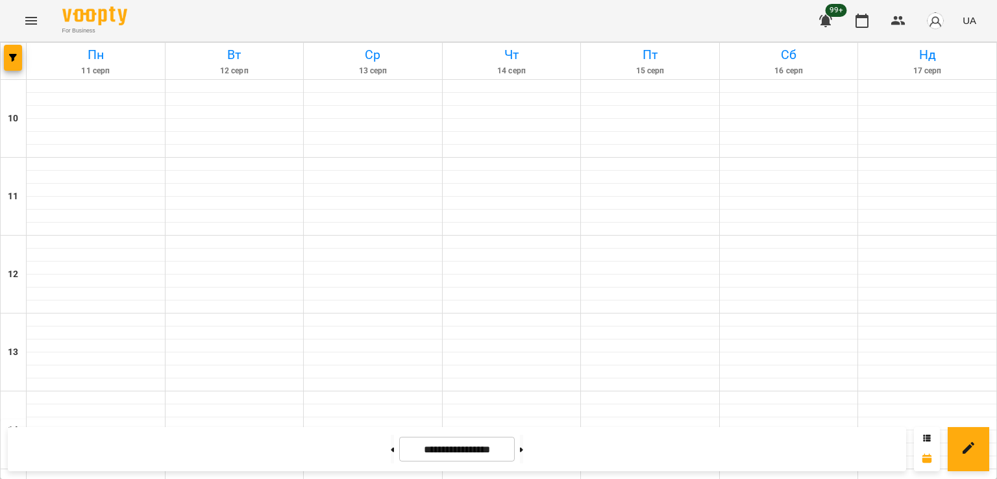
scroll to position [672, 0]
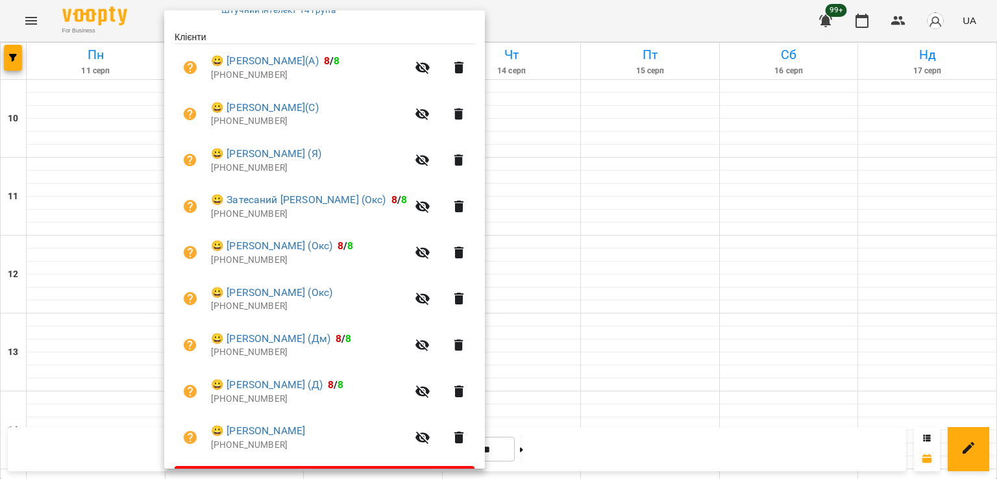
scroll to position [296, 0]
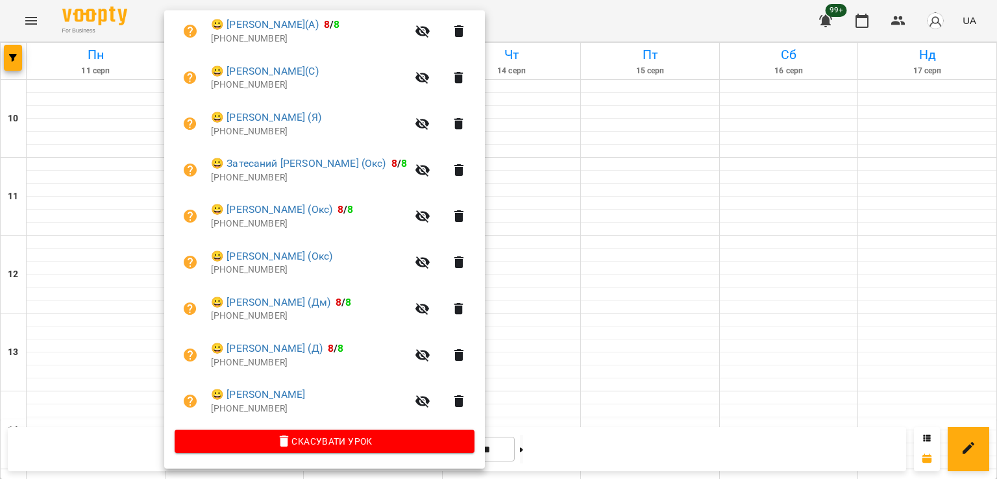
drag, startPoint x: 615, startPoint y: 294, endPoint x: 596, endPoint y: 292, distance: 19.0
click at [608, 292] on div at bounding box center [498, 239] width 997 height 479
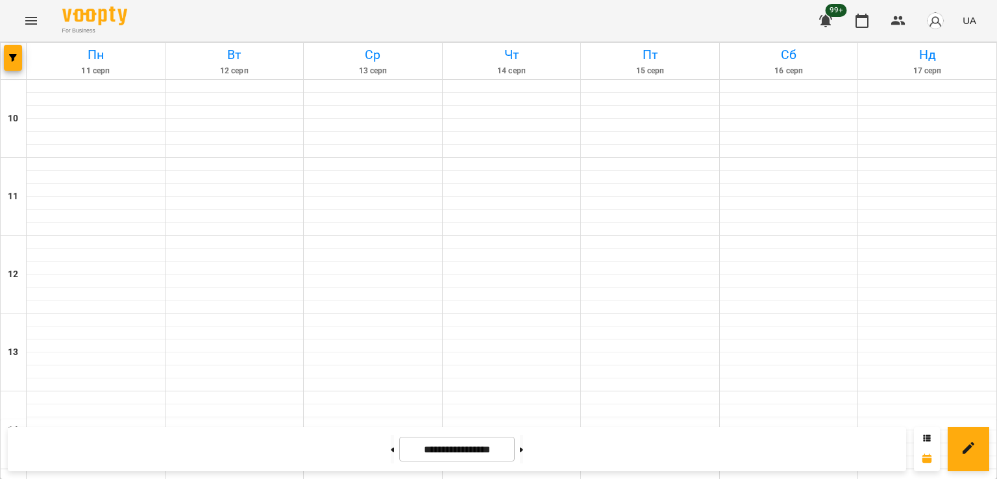
scroll to position [672, 0]
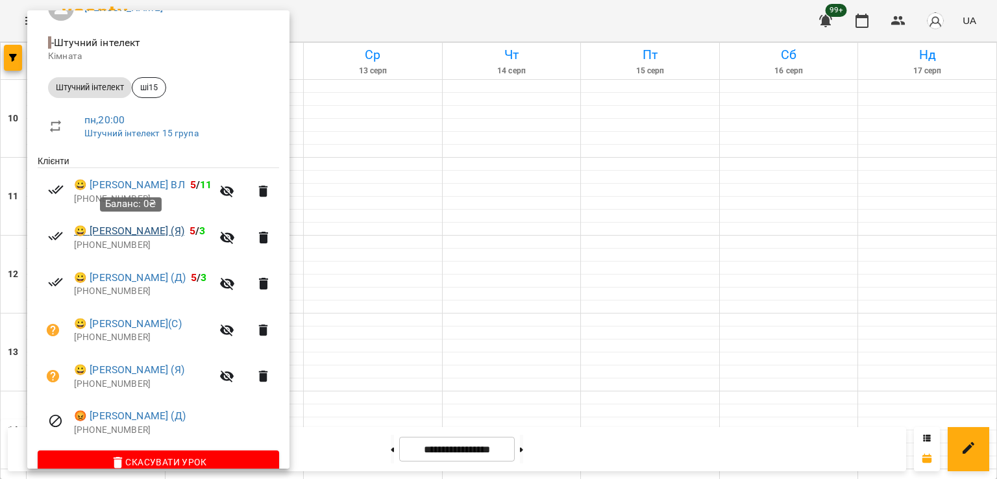
scroll to position [157, 0]
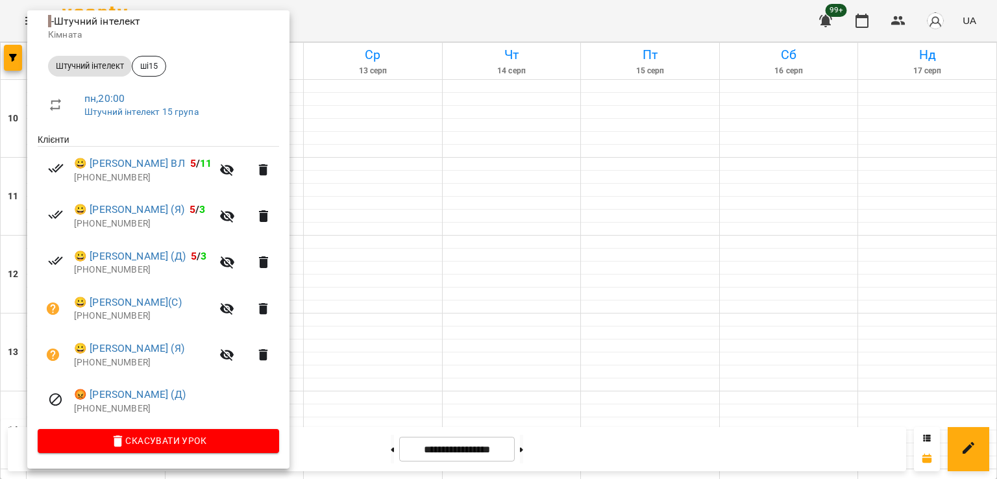
click at [362, 246] on div at bounding box center [498, 239] width 997 height 479
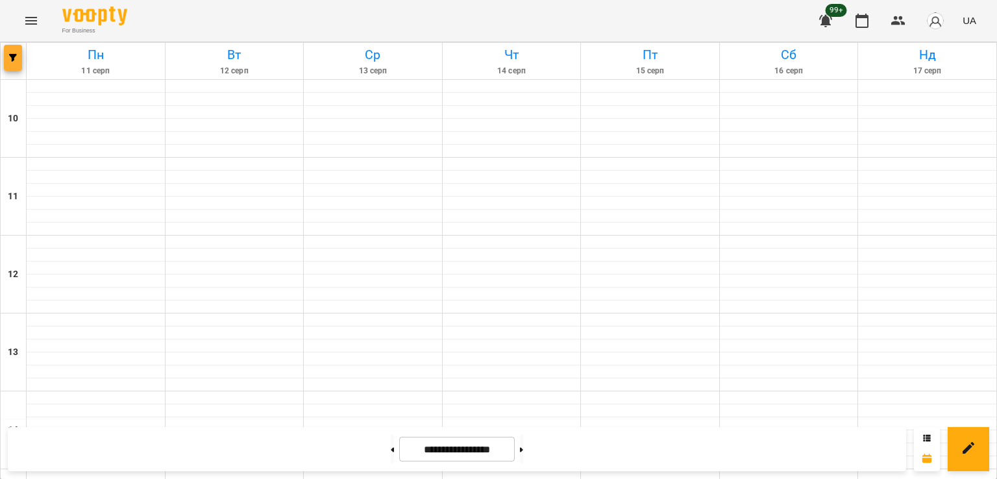
click at [14, 60] on icon "button" at bounding box center [13, 58] width 8 height 8
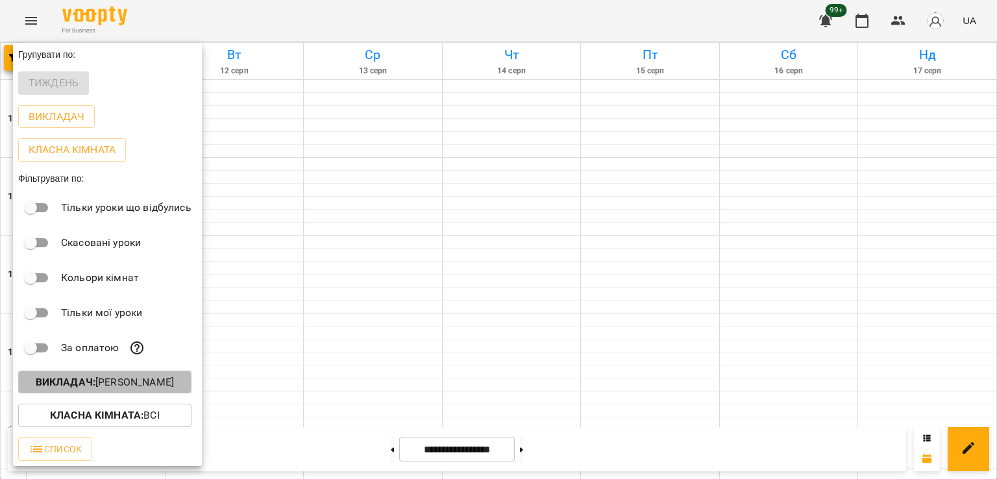
click at [137, 394] on button "Викладач : [PERSON_NAME]" at bounding box center [104, 382] width 173 height 23
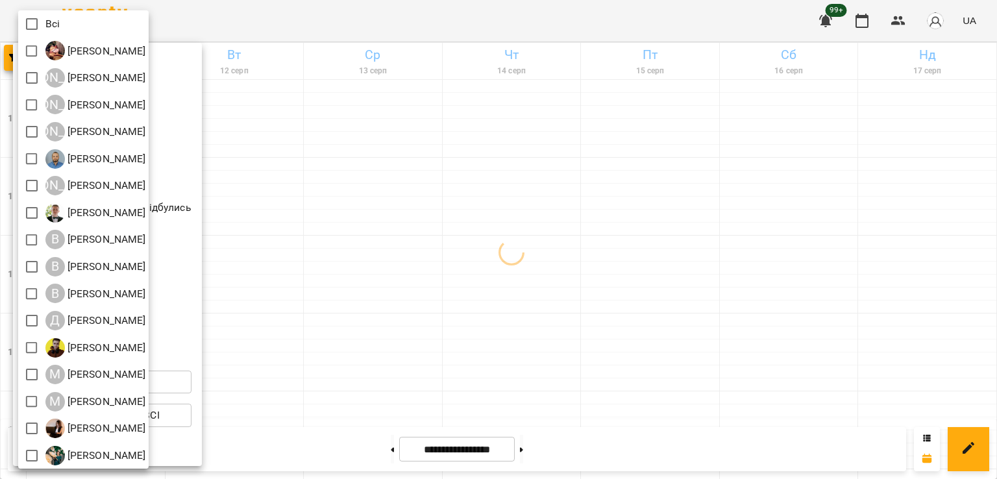
scroll to position [84, 0]
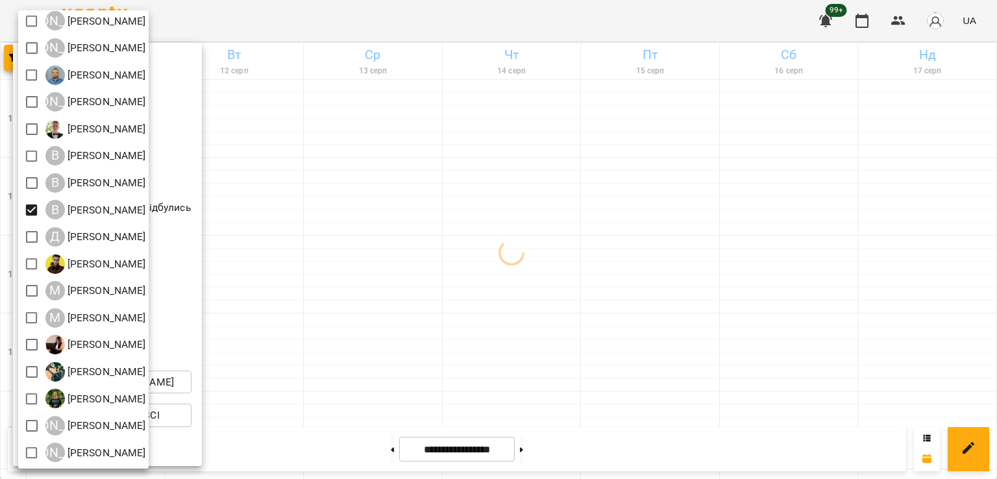
click at [303, 240] on div at bounding box center [498, 239] width 997 height 479
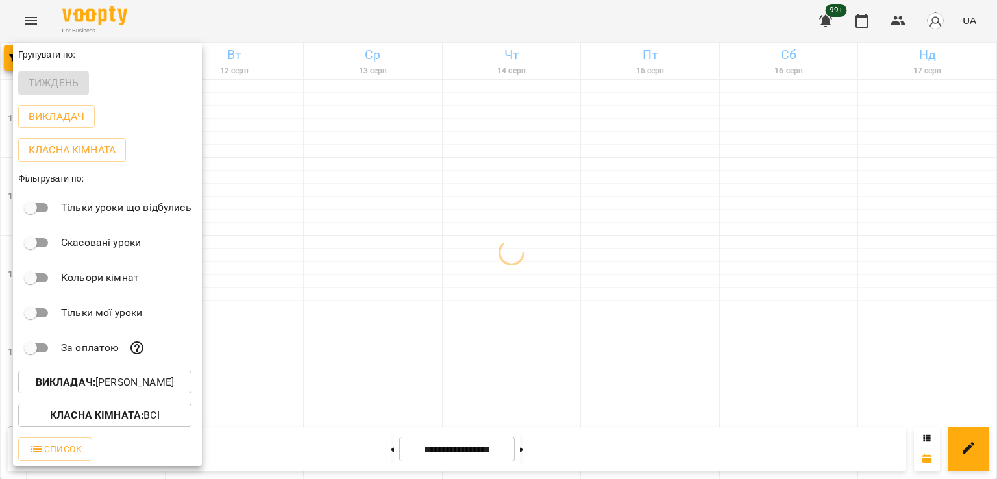
click at [370, 293] on div at bounding box center [498, 239] width 997 height 479
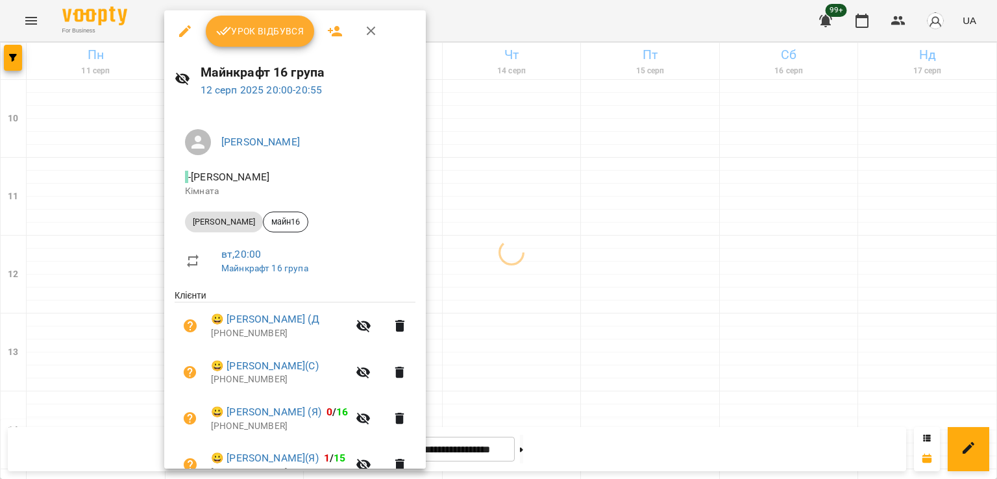
click at [88, 219] on div at bounding box center [498, 239] width 997 height 479
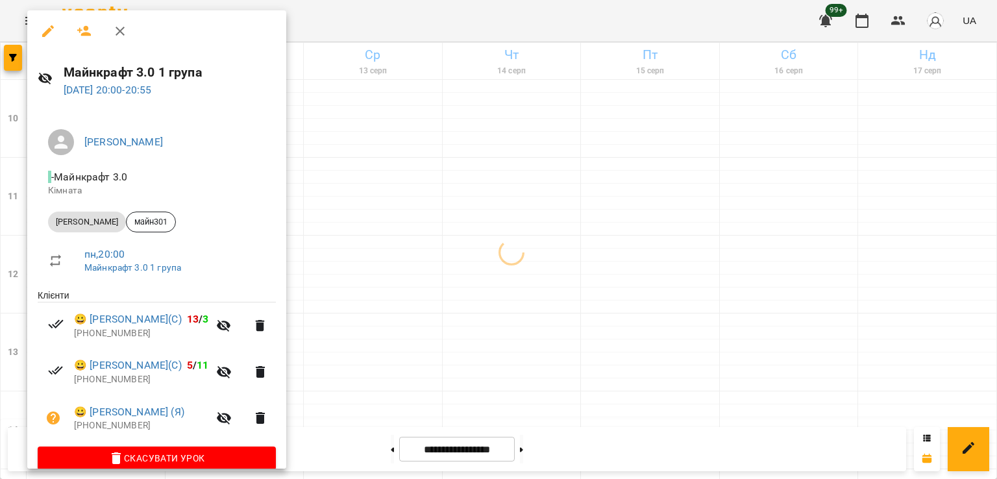
scroll to position [18, 0]
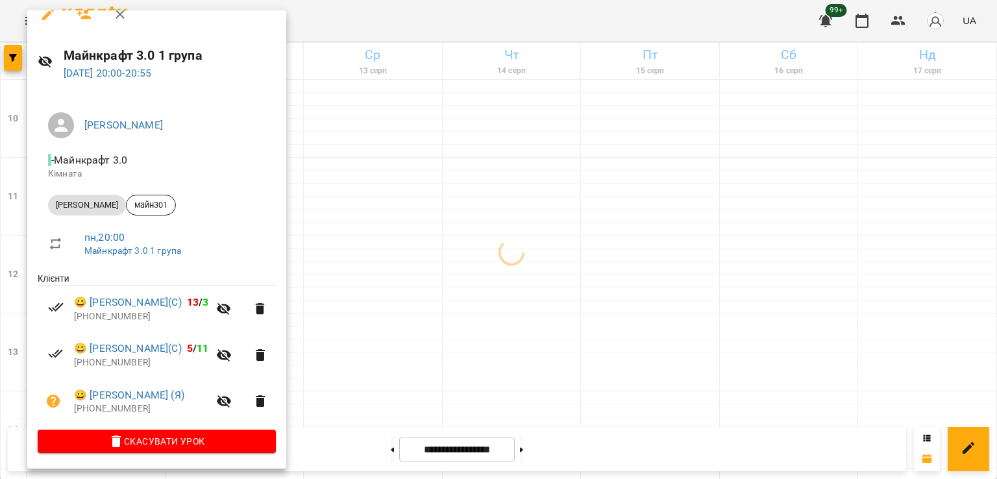
click at [344, 283] on div at bounding box center [498, 239] width 997 height 479
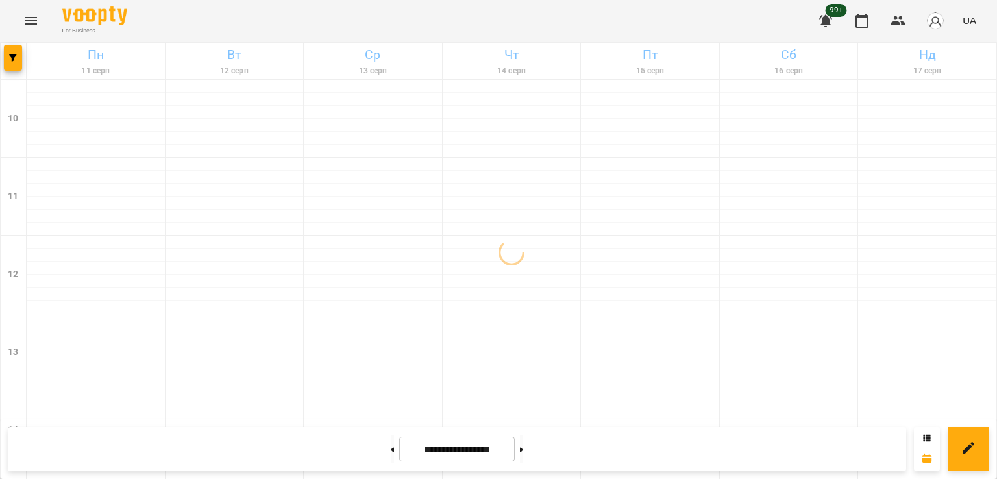
scroll to position [542, 0]
